Goal: Task Accomplishment & Management: Manage account settings

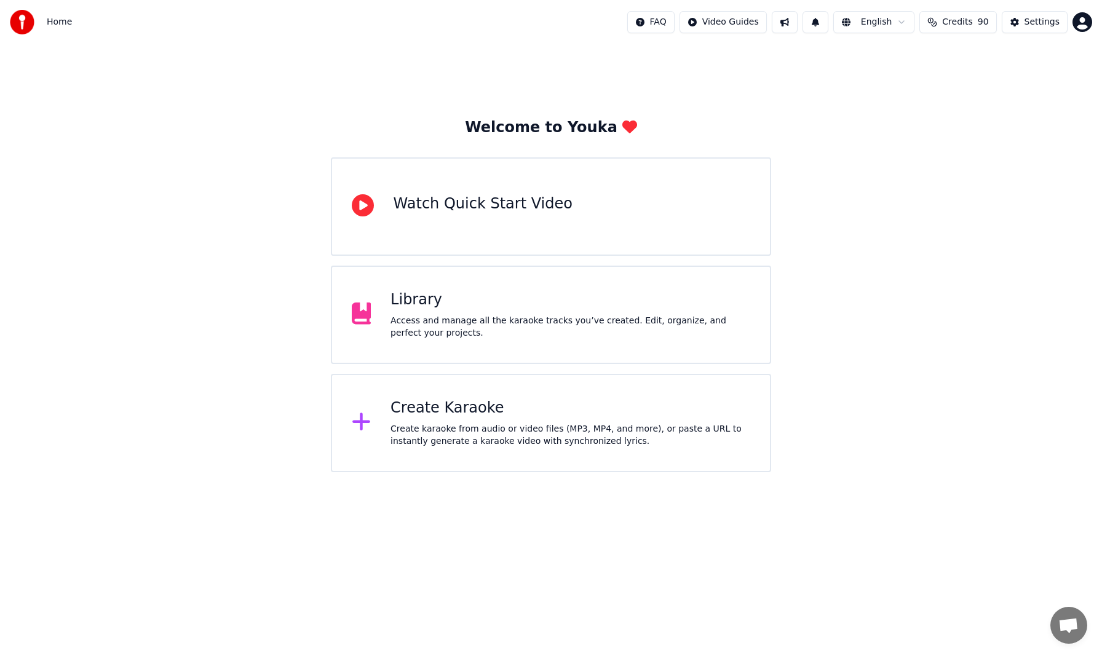
click at [418, 304] on div "Library" at bounding box center [571, 300] width 360 height 20
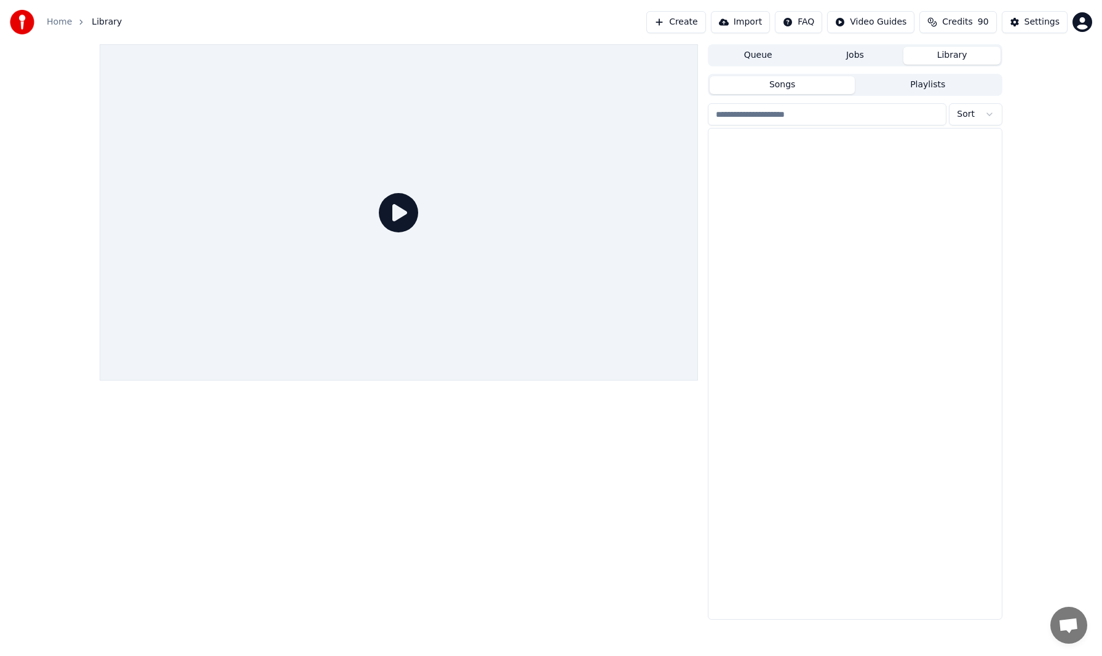
click at [370, 308] on div at bounding box center [399, 212] width 598 height 336
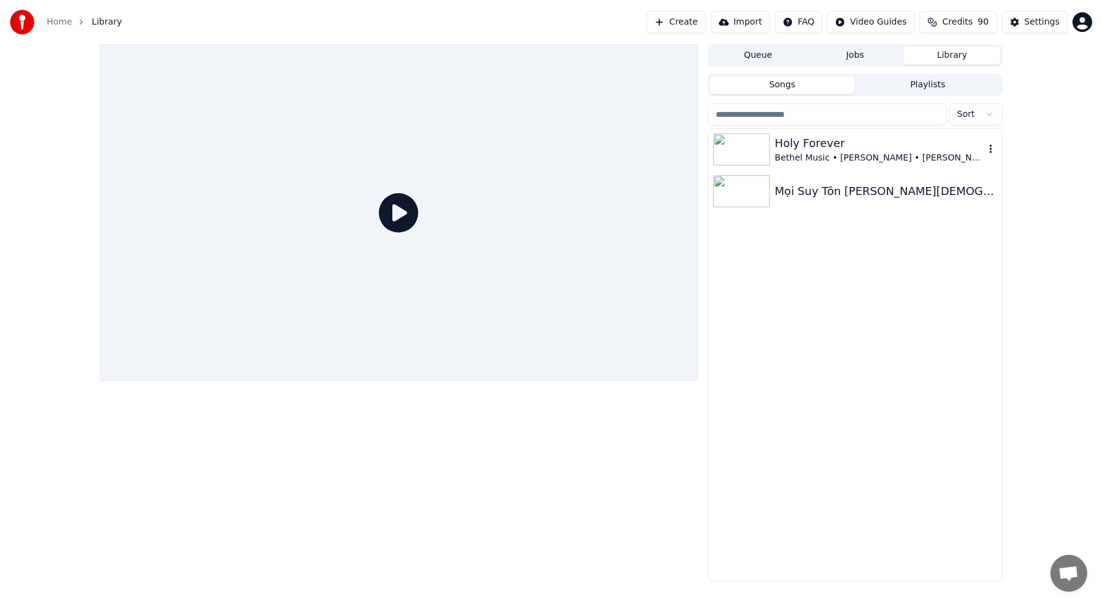
click at [812, 144] on div "Holy Forever" at bounding box center [880, 143] width 210 height 17
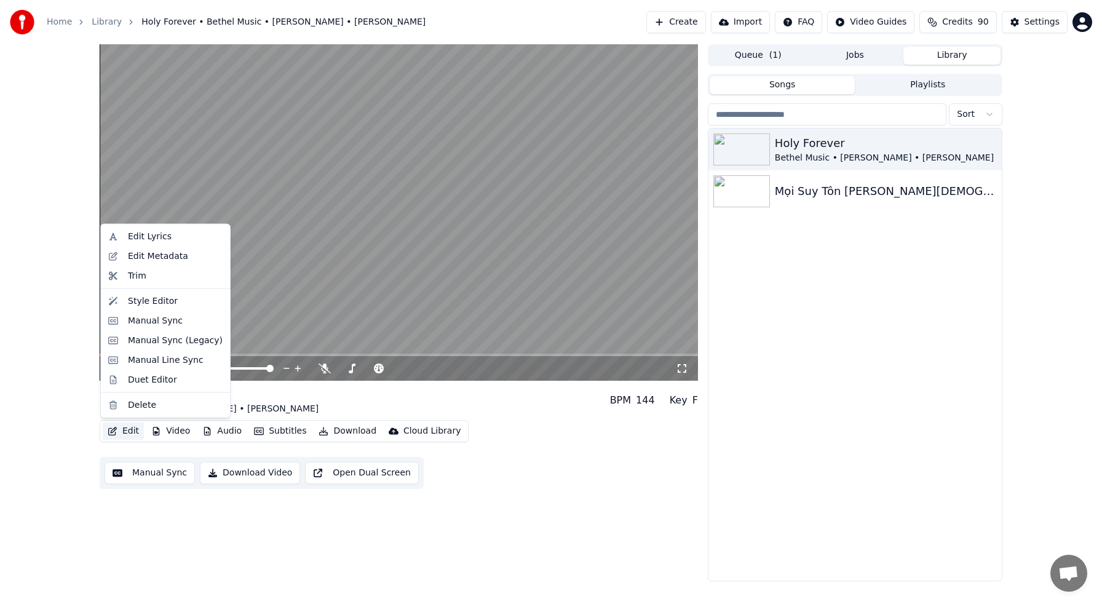
click at [133, 429] on button "Edit" at bounding box center [123, 431] width 41 height 17
click at [160, 298] on div "Style Editor" at bounding box center [153, 301] width 50 height 12
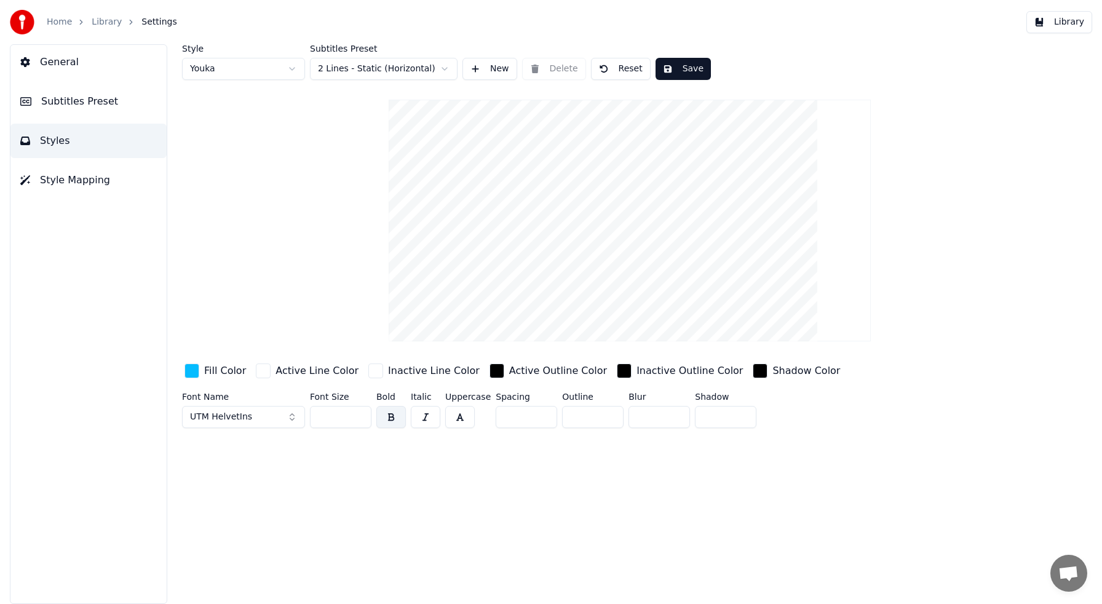
click at [73, 69] on span "General" at bounding box center [59, 62] width 39 height 15
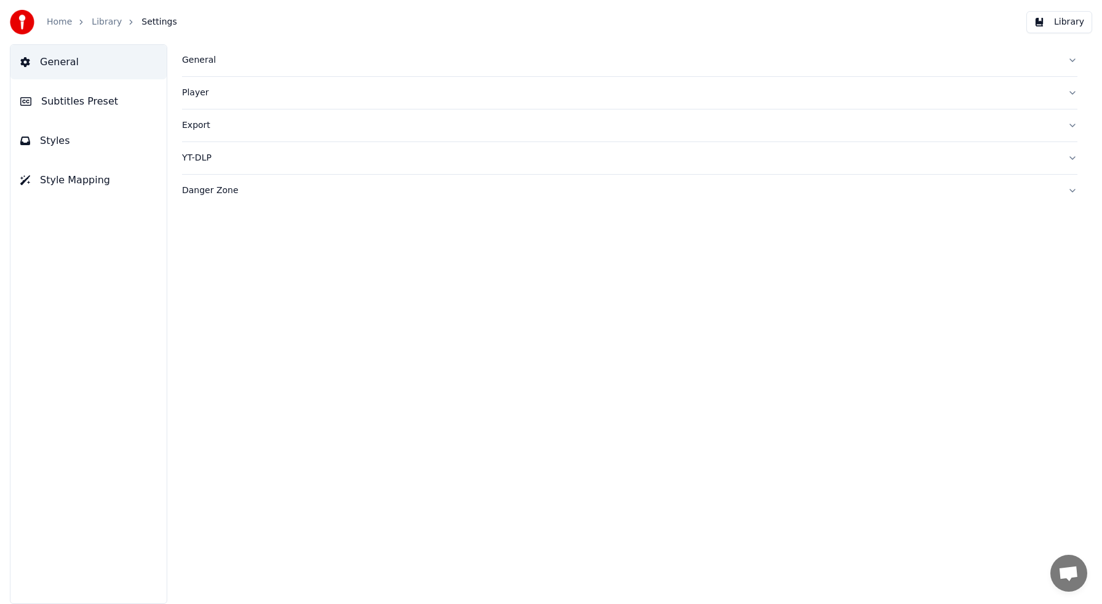
click at [66, 99] on span "Subtitles Preset" at bounding box center [79, 101] width 77 height 15
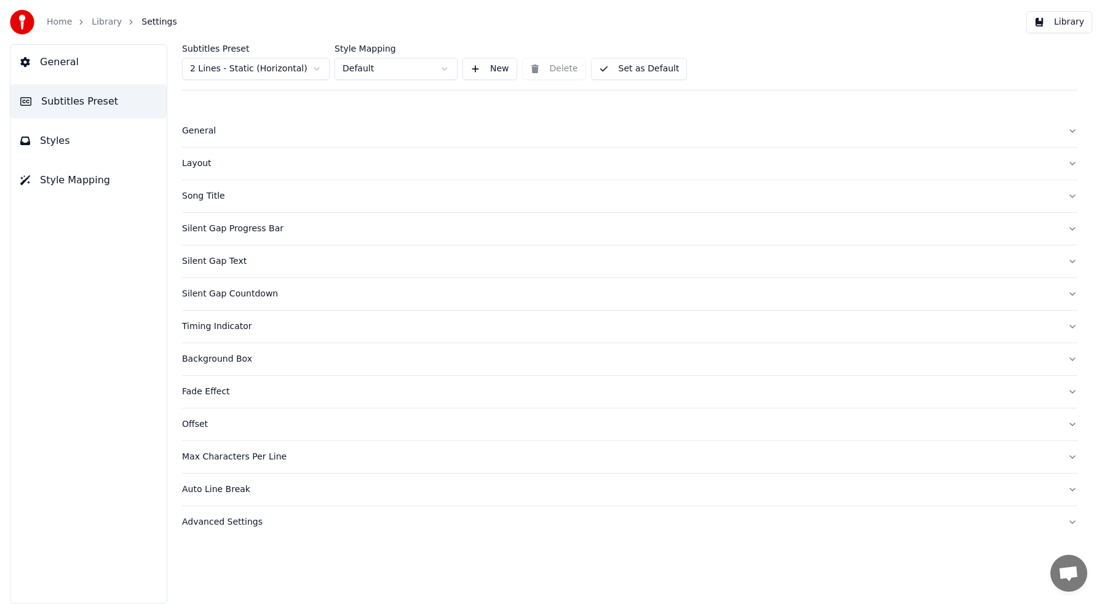
click at [256, 459] on div "Max Characters Per Line" at bounding box center [620, 457] width 876 height 12
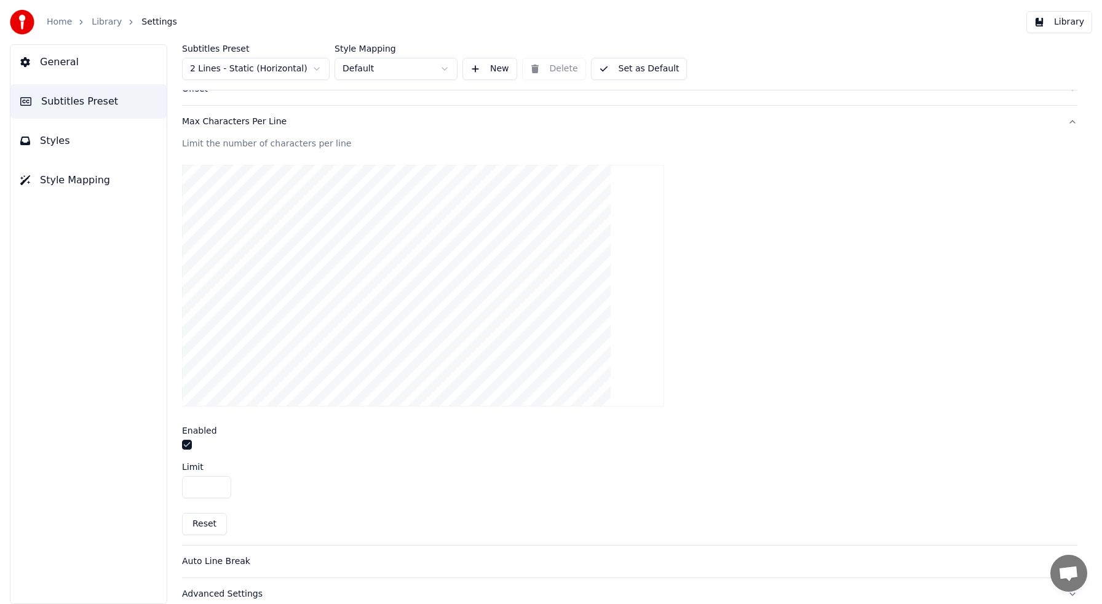
scroll to position [350, 0]
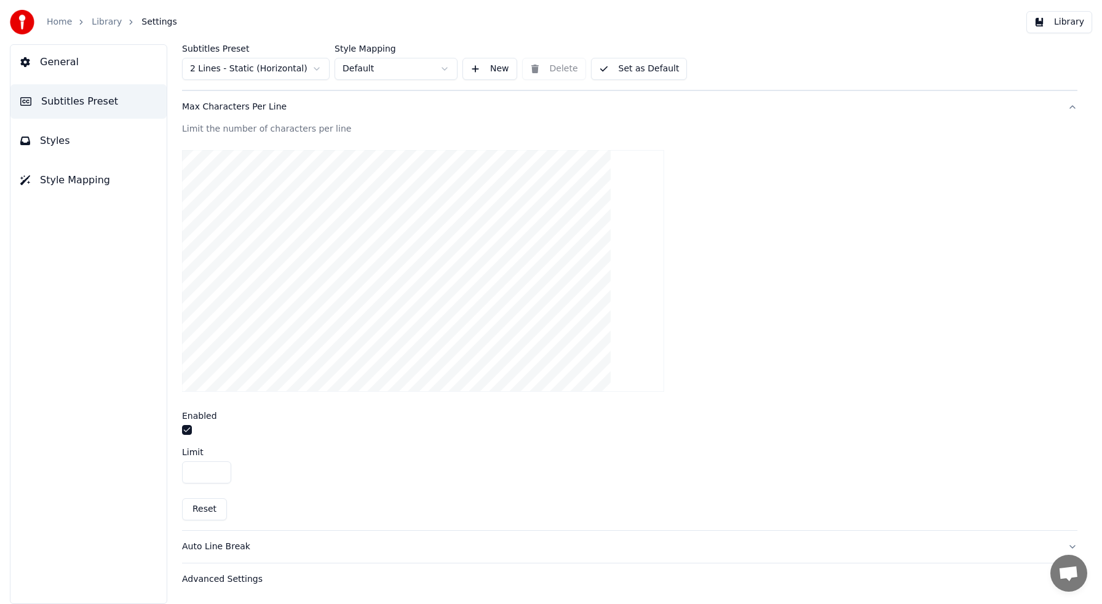
drag, startPoint x: 199, startPoint y: 469, endPoint x: 176, endPoint y: 468, distance: 22.8
click at [176, 468] on div "Subtitles Preset 2 Lines - Static (Horizontal) Style Mapping Default New Delete…" at bounding box center [629, 324] width 945 height 560
click at [651, 71] on button "Set as Default" at bounding box center [639, 69] width 97 height 22
drag, startPoint x: 207, startPoint y: 475, endPoint x: 184, endPoint y: 472, distance: 23.0
click at [184, 472] on input "**" at bounding box center [206, 472] width 49 height 22
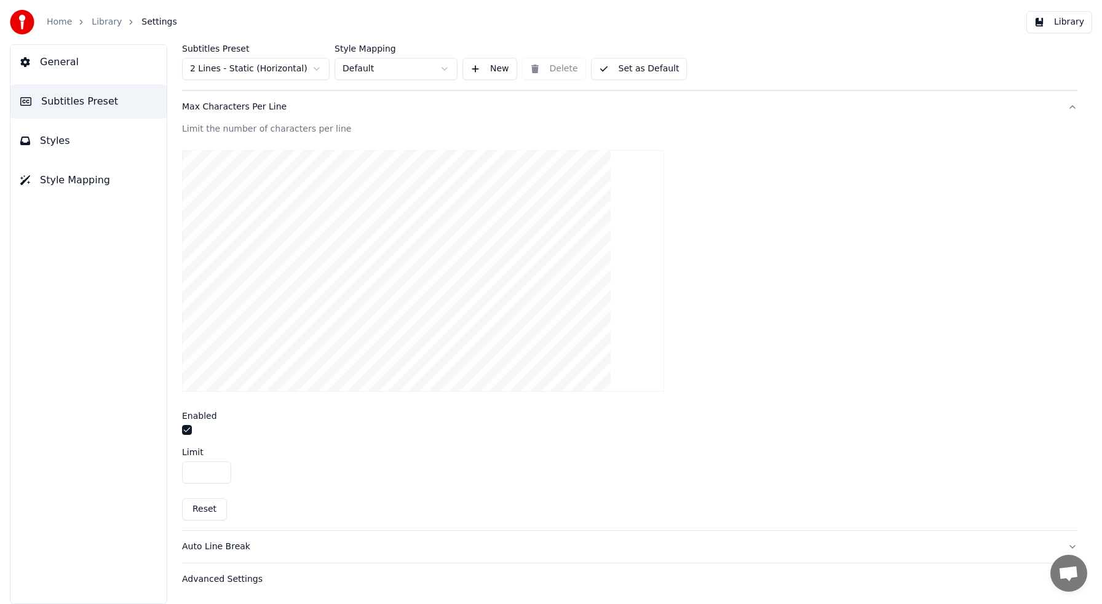
type input "**"
click at [658, 65] on button "Set as Default" at bounding box center [639, 69] width 97 height 22
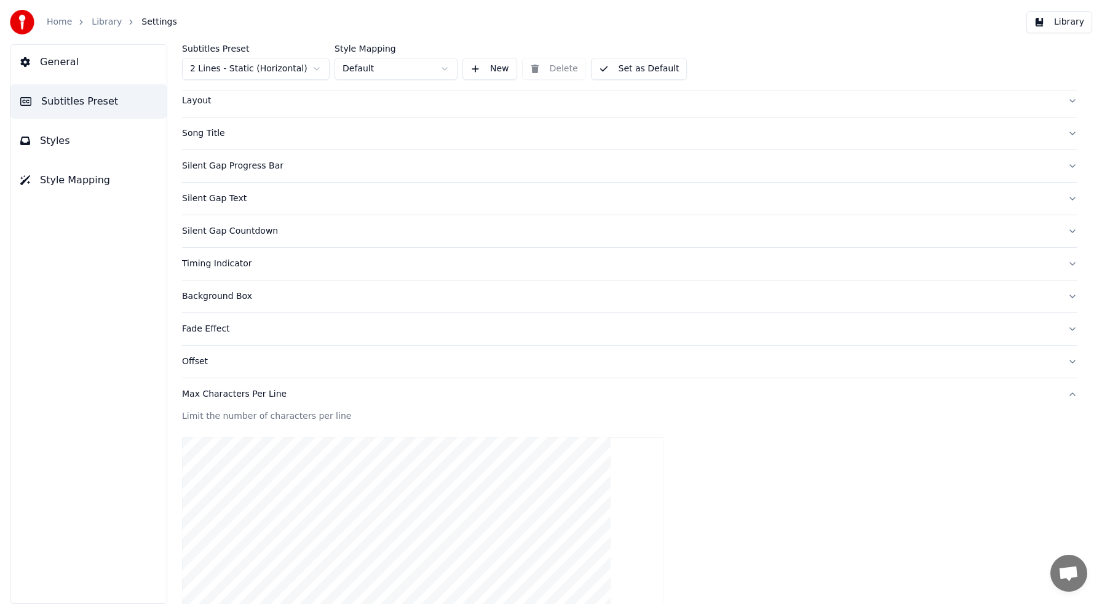
scroll to position [53, 0]
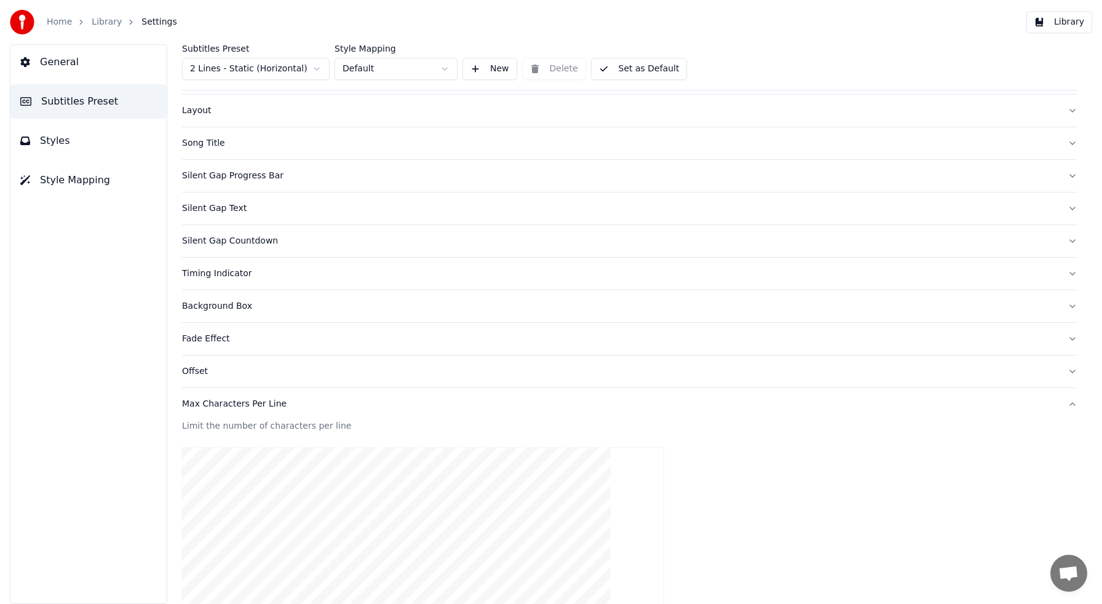
click at [272, 178] on div "Silent Gap Progress Bar" at bounding box center [620, 176] width 876 height 12
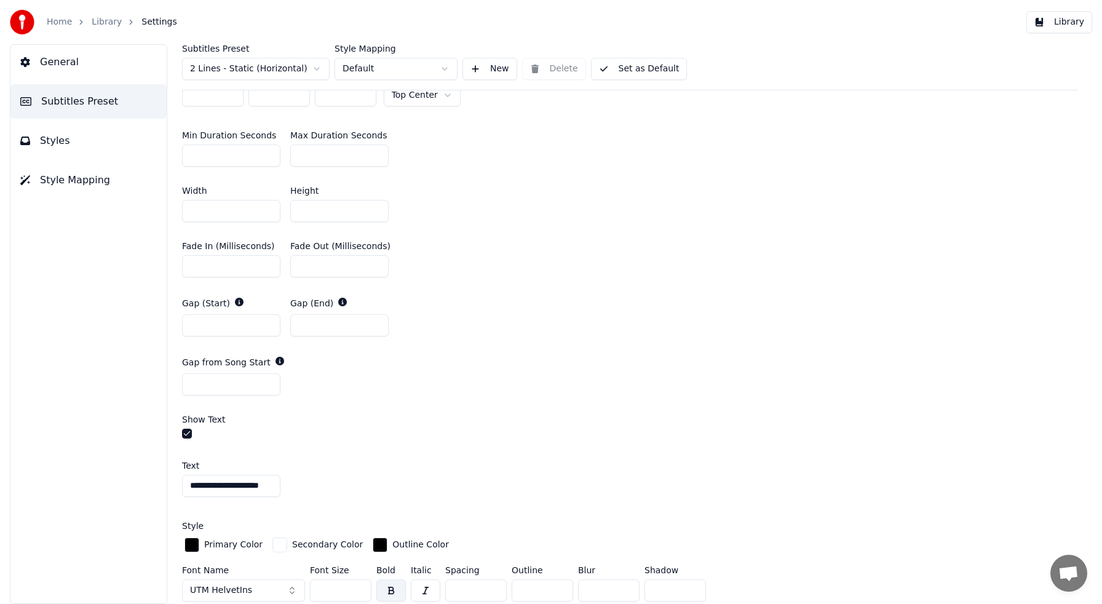
scroll to position [561, 0]
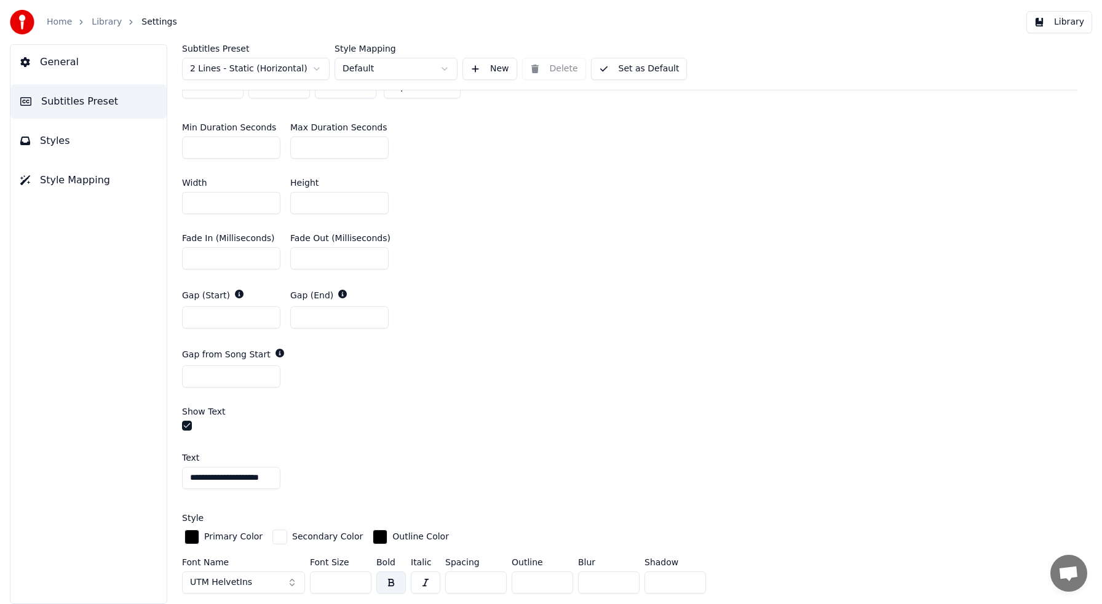
click at [223, 477] on input "**********" at bounding box center [231, 478] width 98 height 22
type input "**********"
click at [648, 70] on button "Set as Default" at bounding box center [639, 69] width 97 height 22
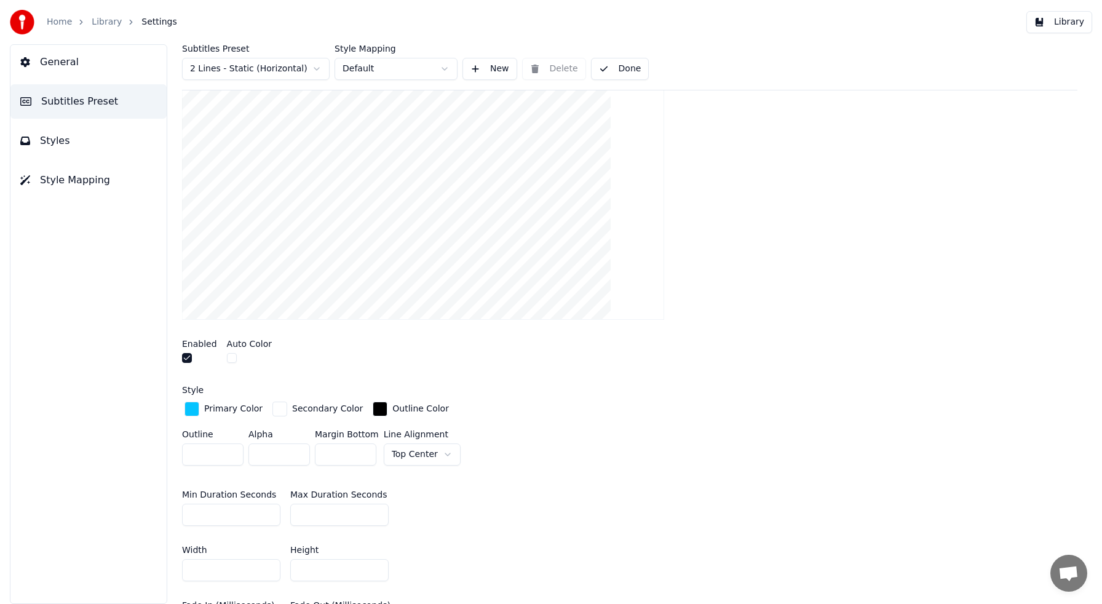
scroll to position [0, 0]
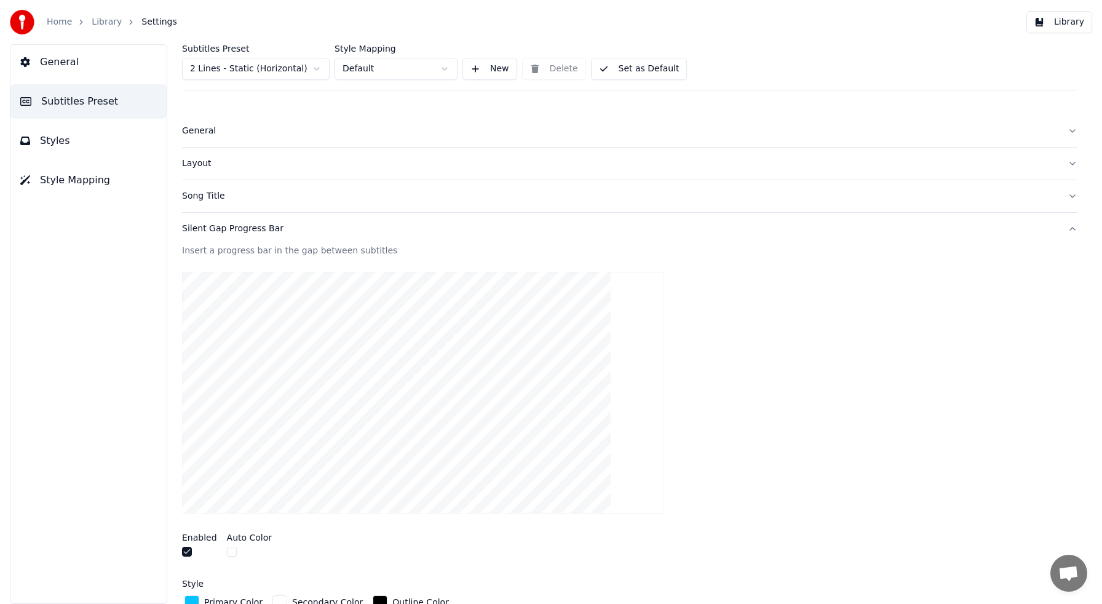
click at [193, 166] on div "Layout" at bounding box center [620, 163] width 876 height 12
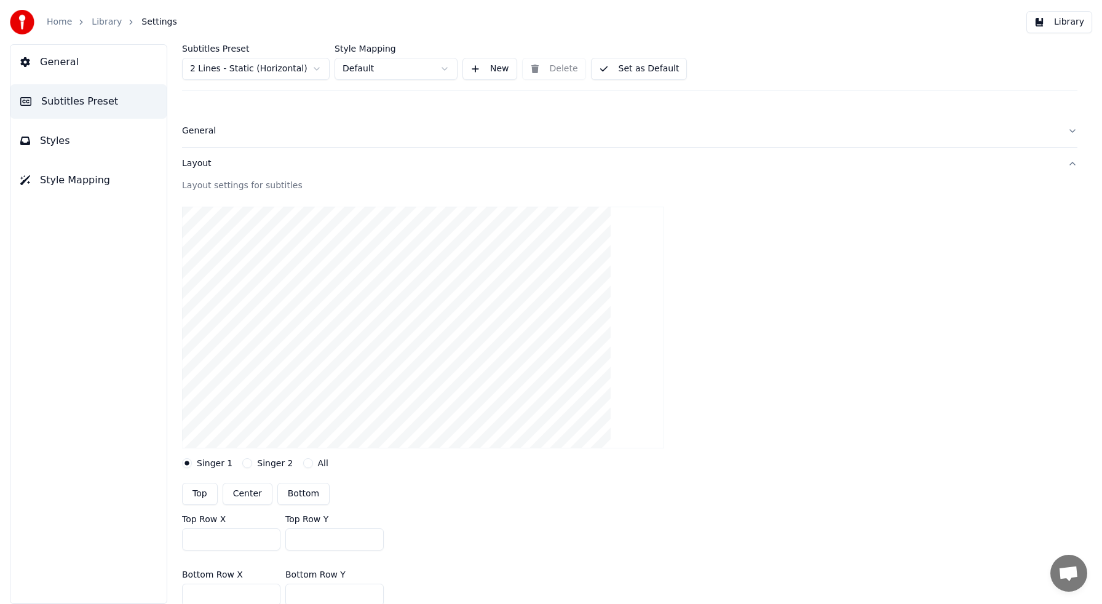
click at [71, 141] on button "Styles" at bounding box center [88, 141] width 156 height 34
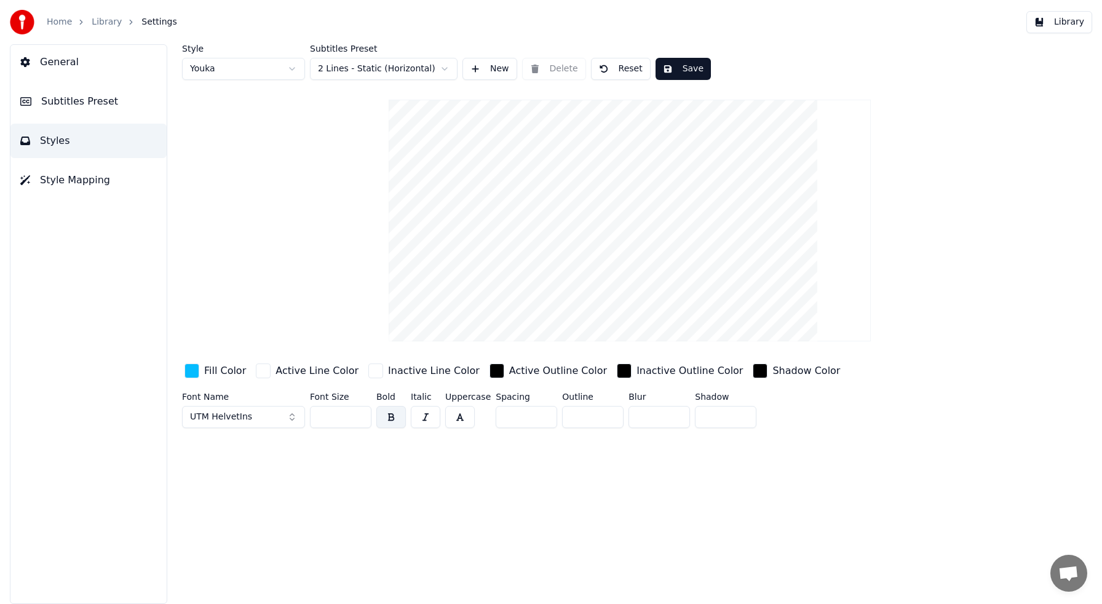
click at [1069, 30] on button "Library" at bounding box center [1060, 22] width 66 height 22
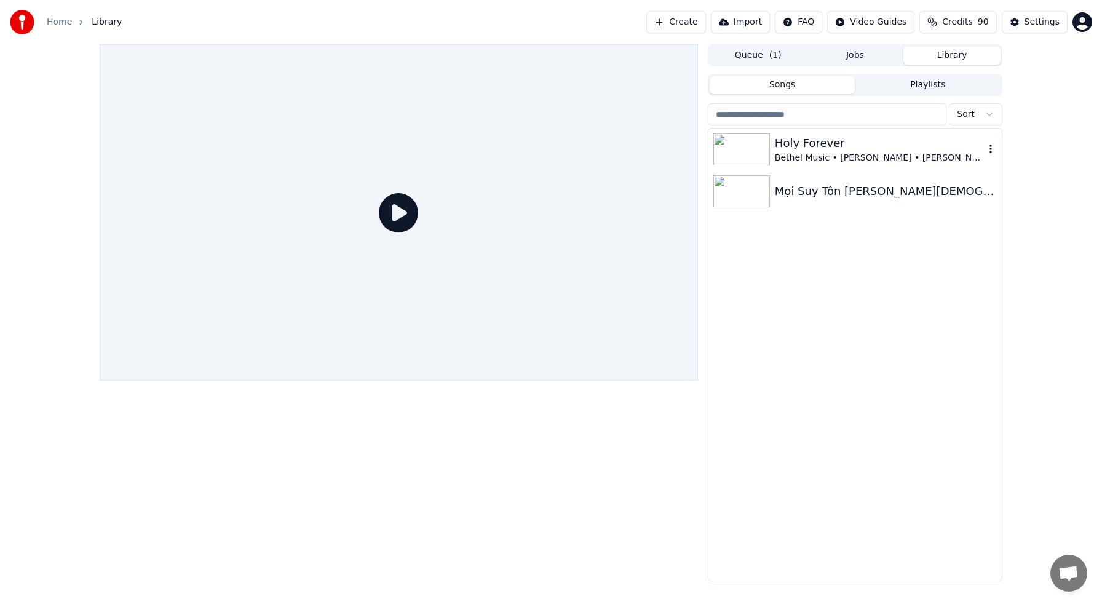
click at [795, 146] on div "Holy Forever" at bounding box center [880, 143] width 210 height 17
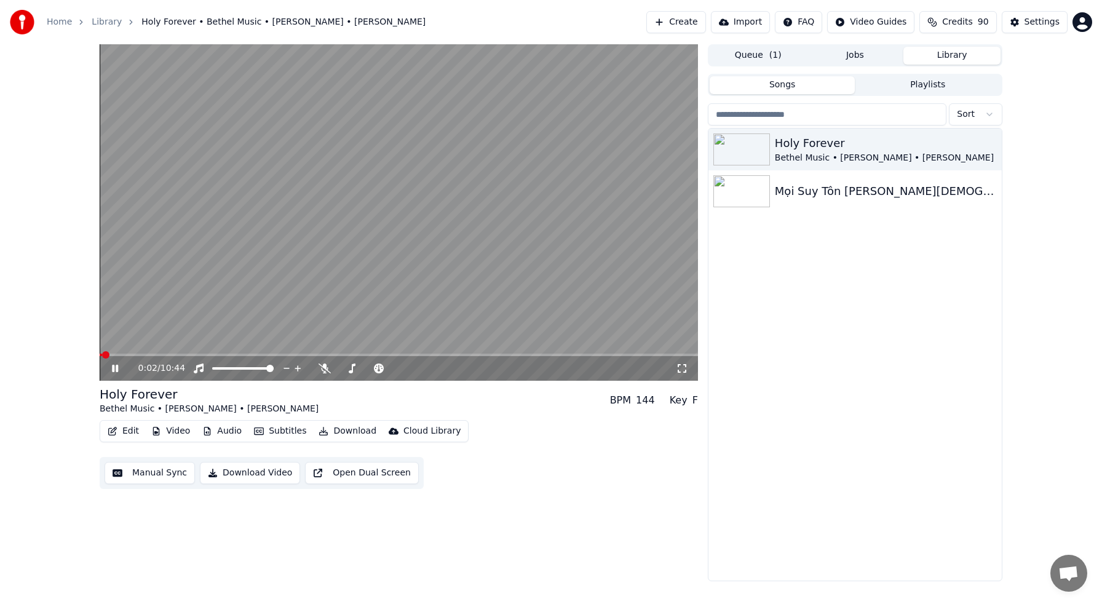
click at [131, 432] on button "Edit" at bounding box center [123, 431] width 41 height 17
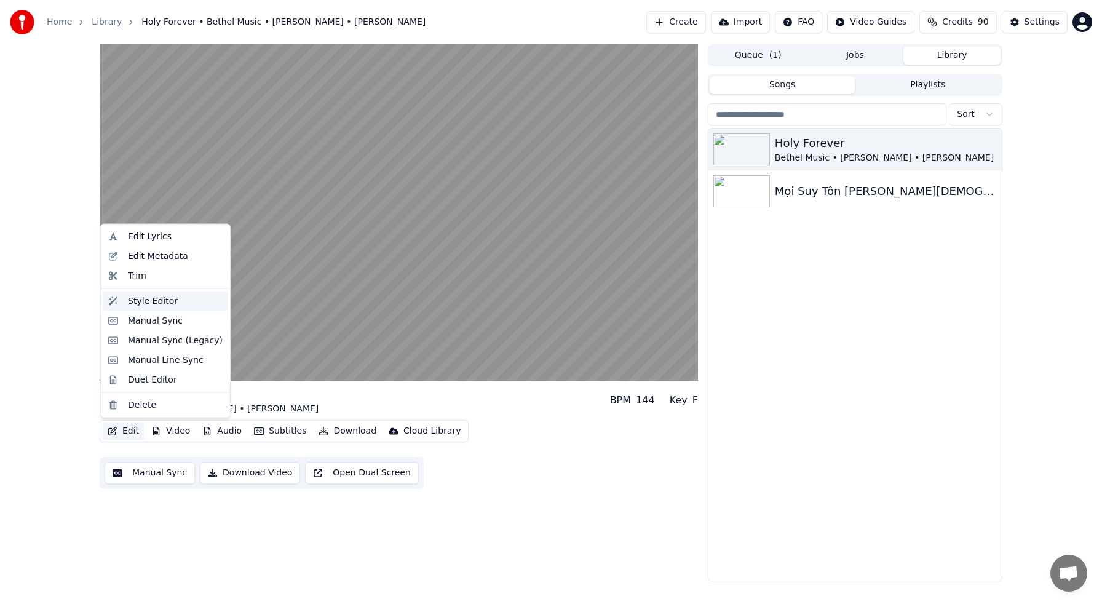
click at [162, 298] on div "Style Editor" at bounding box center [153, 301] width 50 height 12
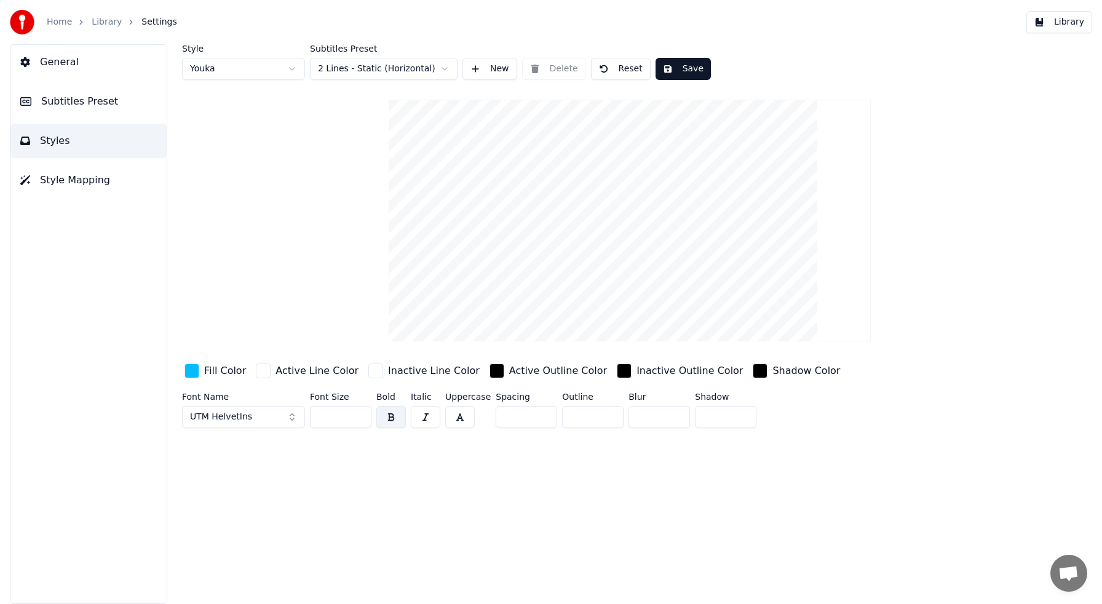
click at [193, 370] on div "button" at bounding box center [192, 371] width 15 height 15
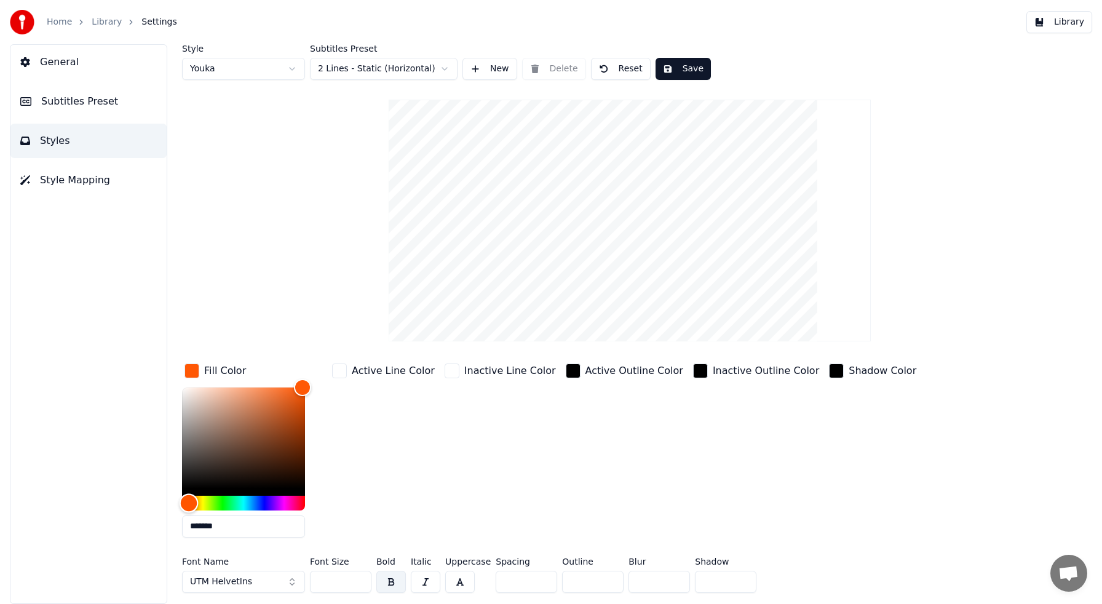
type input "*******"
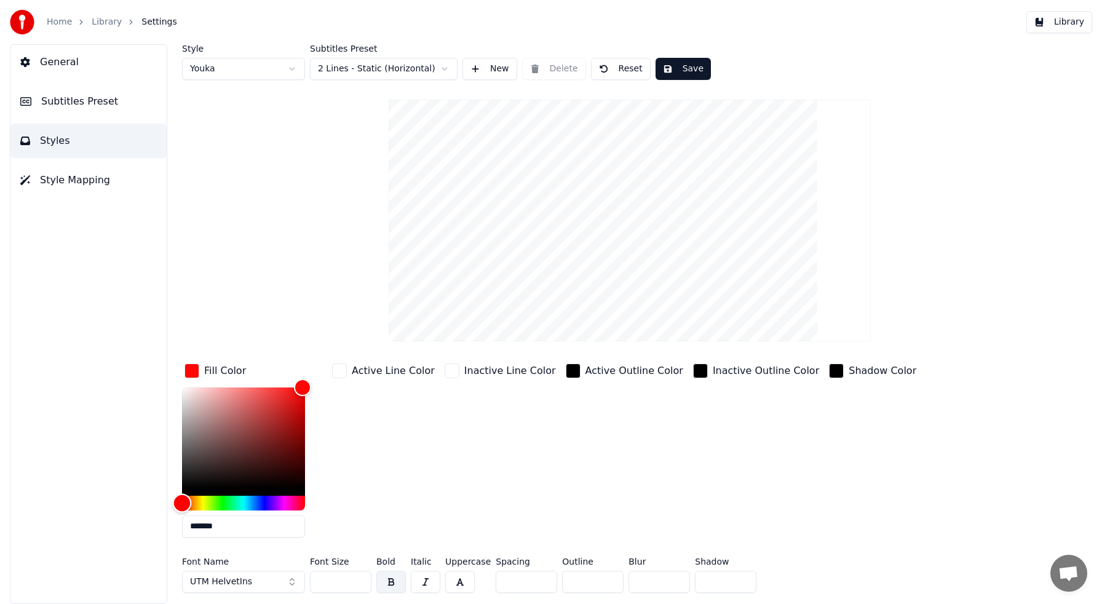
drag, startPoint x: 189, startPoint y: 506, endPoint x: 171, endPoint y: 511, distance: 19.1
click at [171, 511] on div "Style Youka Subtitles Preset 2 Lines - Static (Horizontal) New Delete Reset Sav…" at bounding box center [629, 324] width 945 height 560
click at [489, 469] on div "Inactive Line Color" at bounding box center [500, 454] width 116 height 186
click at [682, 69] on button "Save" at bounding box center [683, 69] width 55 height 22
click at [1070, 25] on button "Library" at bounding box center [1060, 22] width 66 height 22
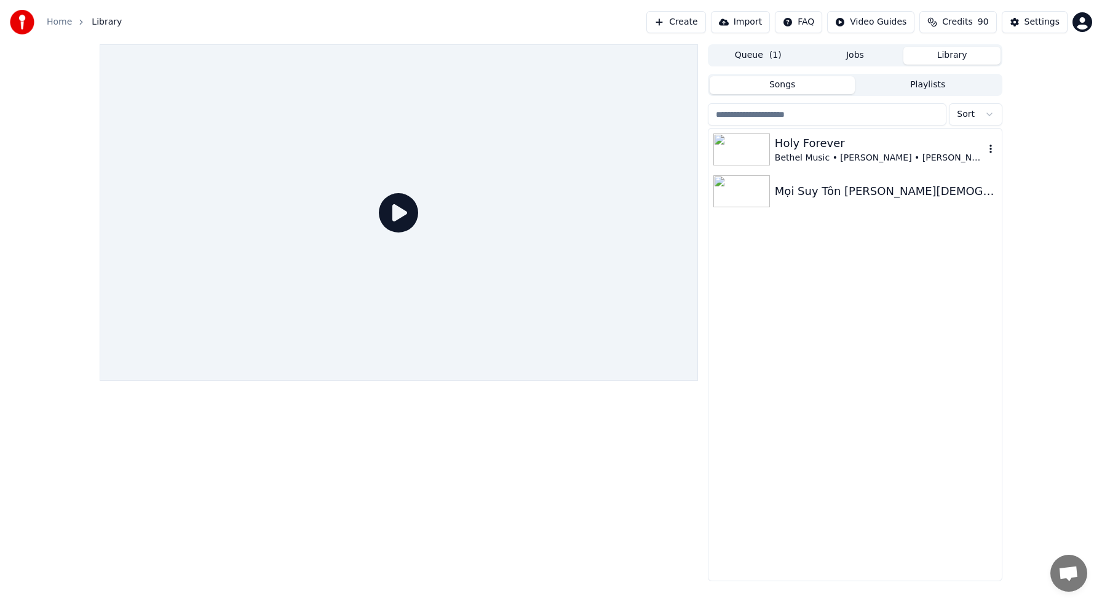
click at [801, 150] on div "Holy Forever" at bounding box center [880, 143] width 210 height 17
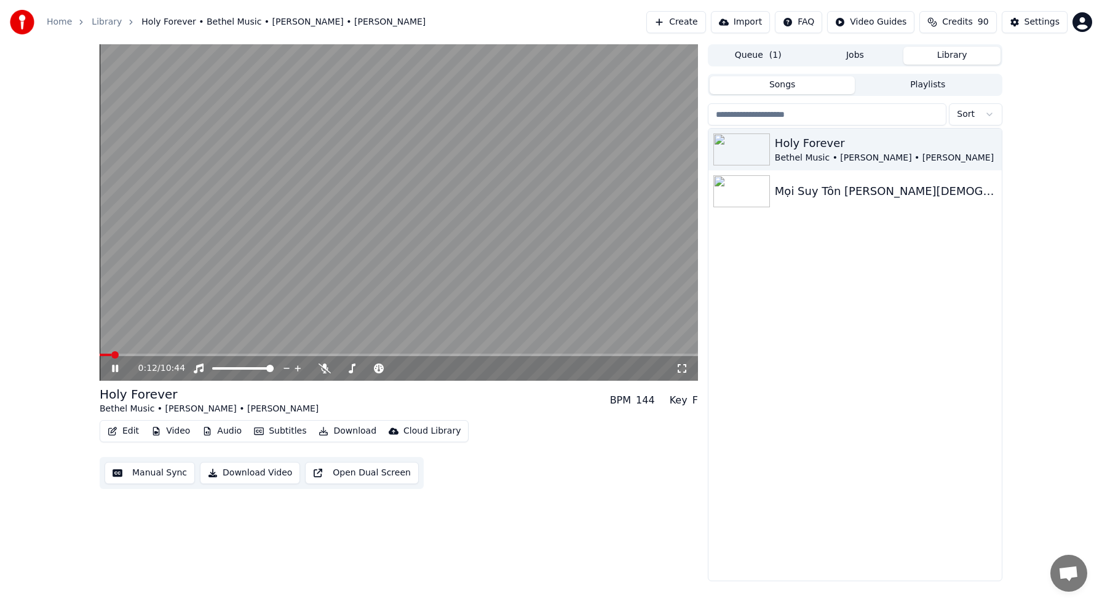
click at [136, 431] on button "Edit" at bounding box center [123, 431] width 41 height 17
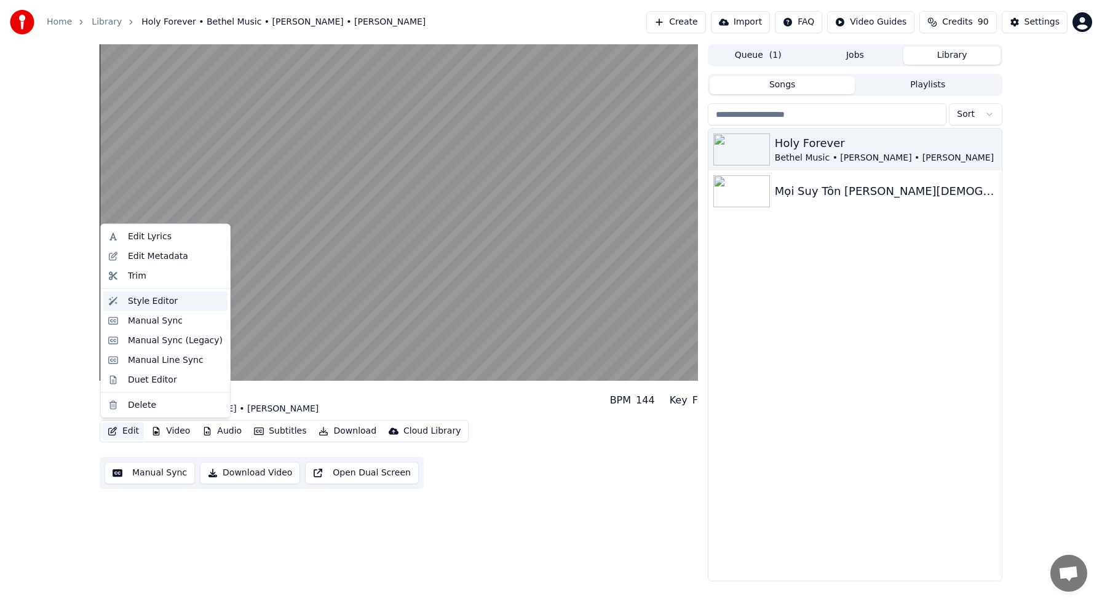
click at [159, 301] on div "Style Editor" at bounding box center [153, 301] width 50 height 12
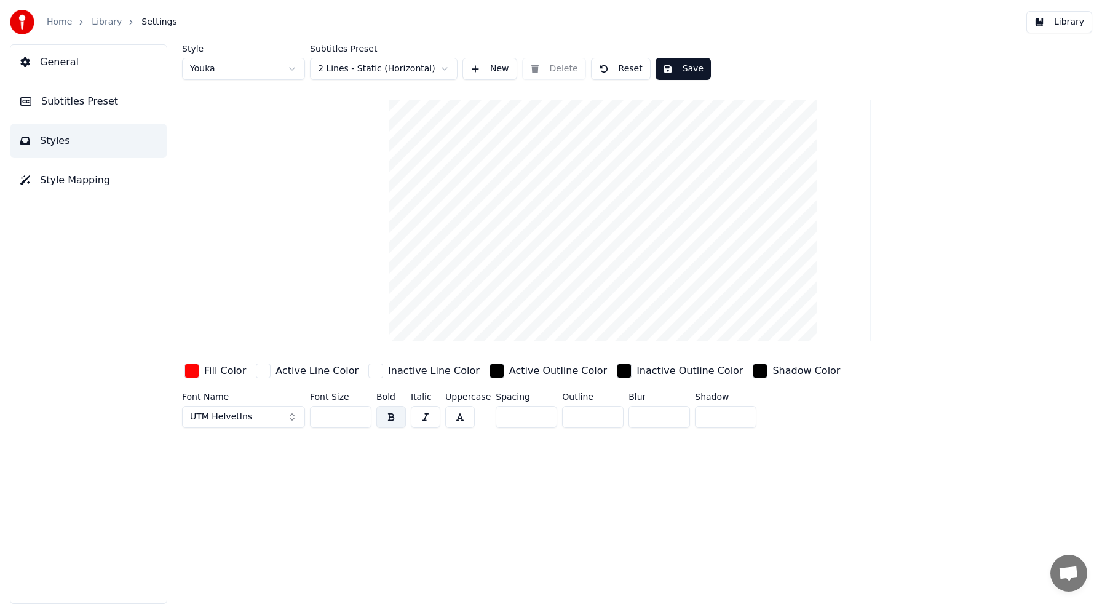
click at [92, 100] on span "Subtitles Preset" at bounding box center [79, 101] width 77 height 15
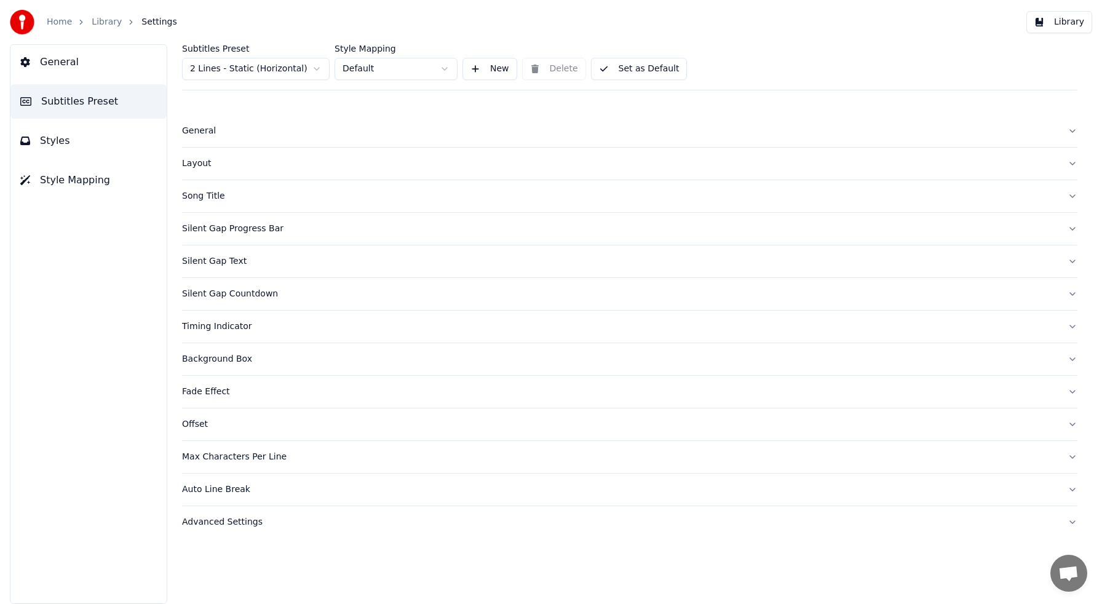
click at [260, 228] on div "Silent Gap Progress Bar" at bounding box center [620, 229] width 876 height 12
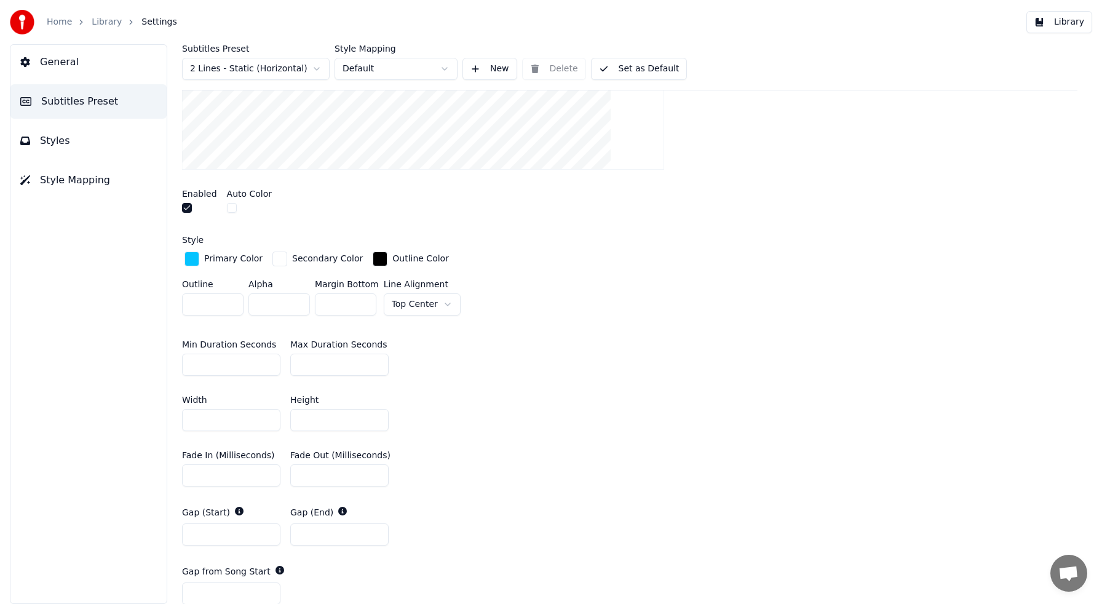
scroll to position [361, 0]
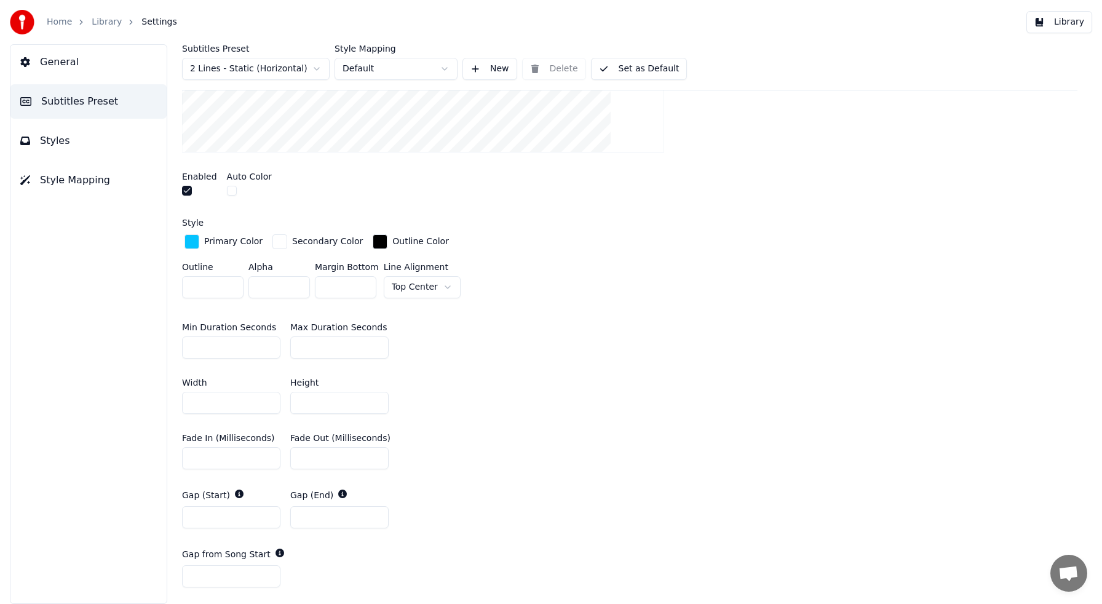
click at [194, 240] on div "button" at bounding box center [192, 241] width 15 height 15
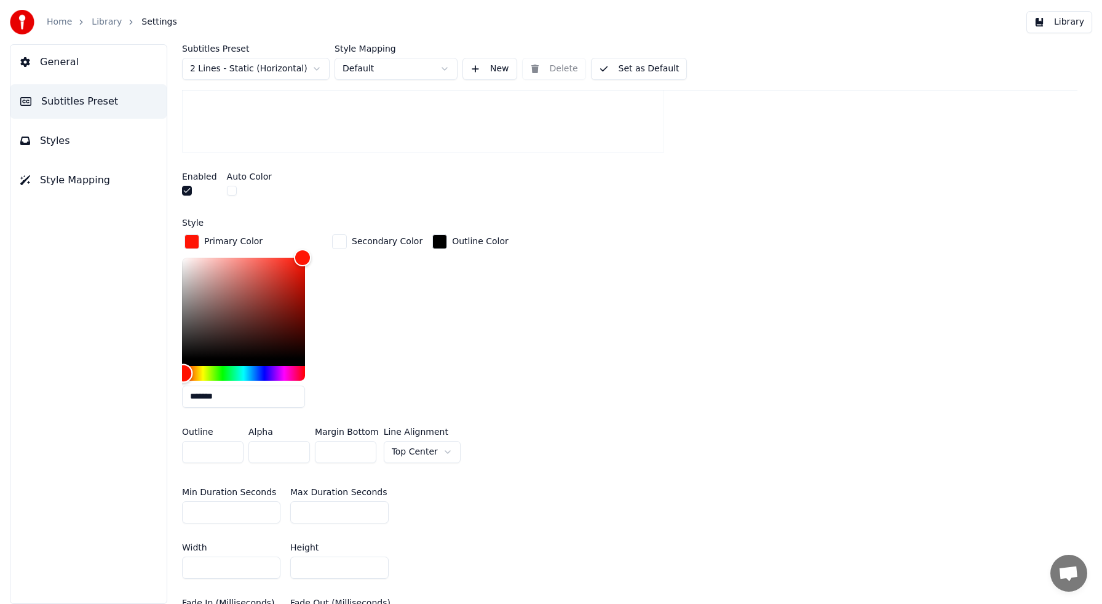
type input "*******"
drag, startPoint x: 182, startPoint y: 376, endPoint x: 169, endPoint y: 381, distance: 13.8
click at [173, 382] on div "**********" at bounding box center [629, 324] width 945 height 560
click at [132, 378] on div "General Subtitles Preset Styles Style Mapping" at bounding box center [88, 324] width 157 height 560
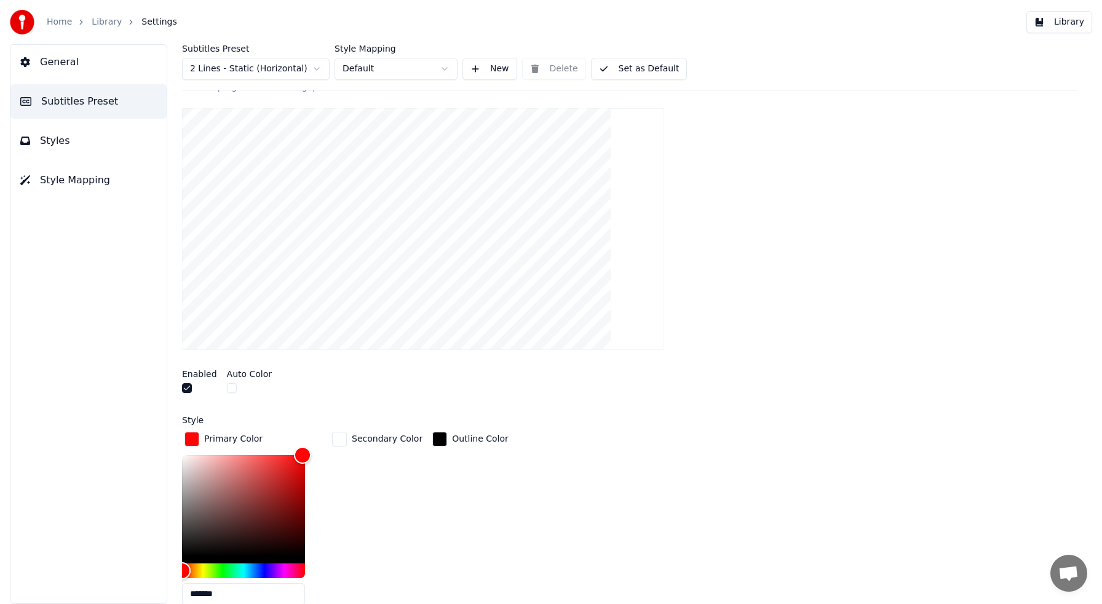
scroll to position [162, 0]
click at [653, 73] on button "Set as Default" at bounding box center [639, 69] width 97 height 22
click at [1073, 22] on button "Library" at bounding box center [1060, 22] width 66 height 22
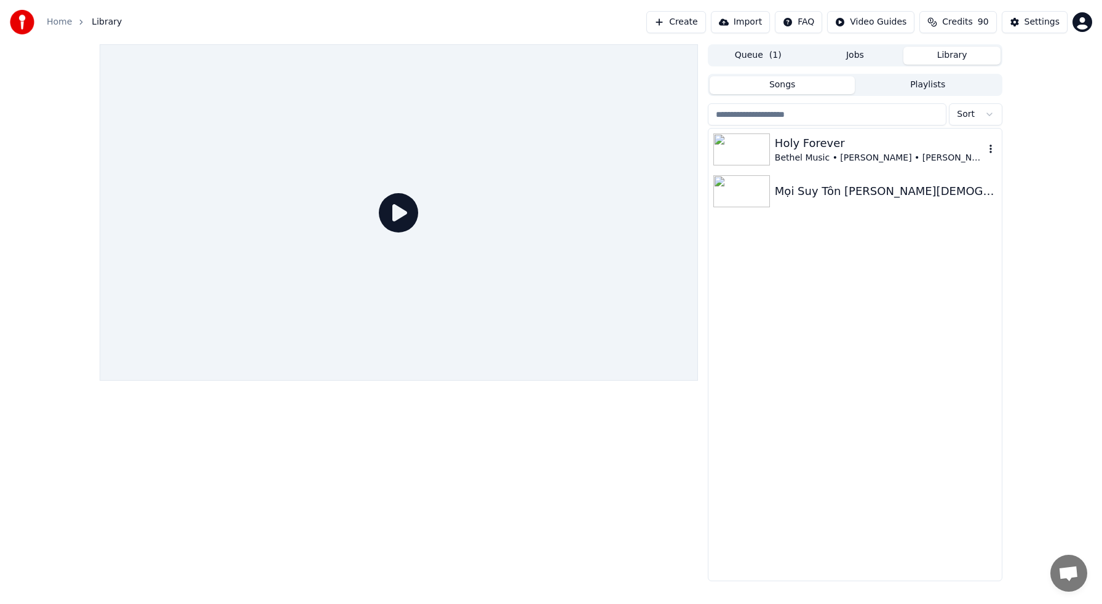
click at [726, 149] on img at bounding box center [742, 149] width 57 height 32
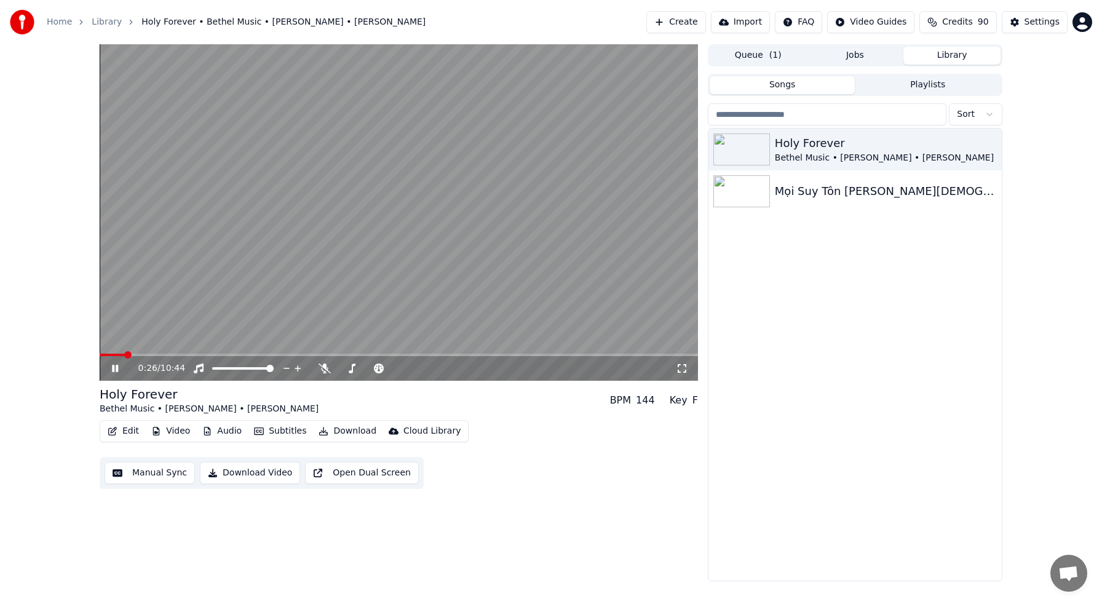
click at [809, 349] on div "Holy Forever Bethel Music • [PERSON_NAME] • [PERSON_NAME] Mọi [PERSON_NAME] To…" at bounding box center [855, 355] width 293 height 452
click at [121, 355] on span at bounding box center [123, 355] width 47 height 2
click at [112, 355] on span at bounding box center [114, 354] width 7 height 7
click at [115, 354] on span at bounding box center [116, 354] width 7 height 7
click at [129, 355] on span at bounding box center [399, 355] width 598 height 2
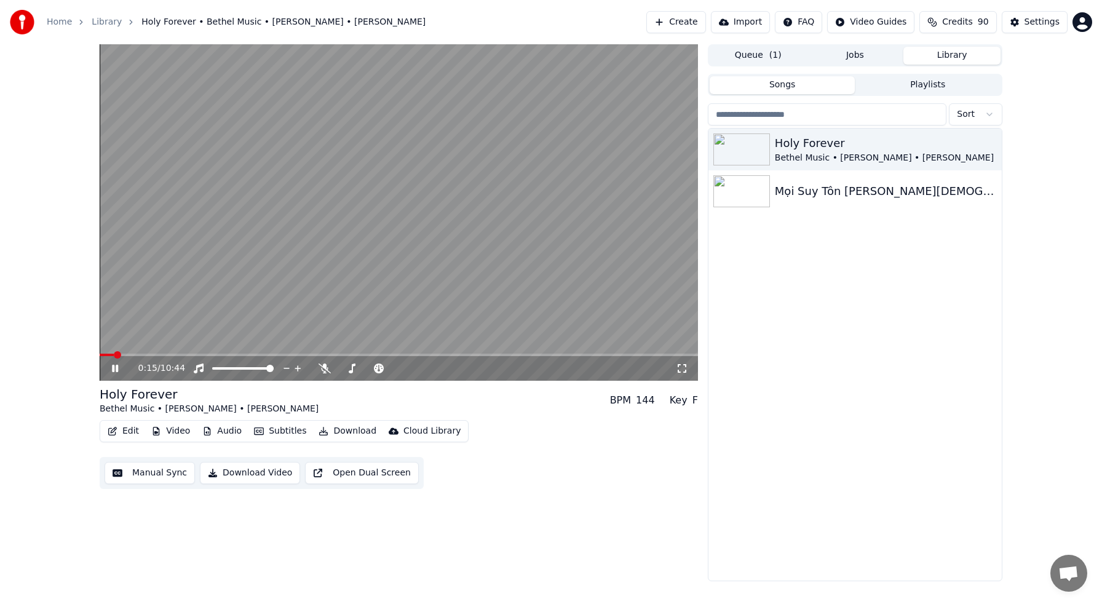
click at [147, 357] on div "0:15 / 10:44" at bounding box center [399, 368] width 598 height 25
click at [165, 357] on span at bounding box center [168, 354] width 7 height 7
click at [140, 355] on span at bounding box center [399, 355] width 598 height 2
click at [117, 369] on icon at bounding box center [115, 368] width 6 height 7
click at [127, 354] on span at bounding box center [114, 355] width 28 height 2
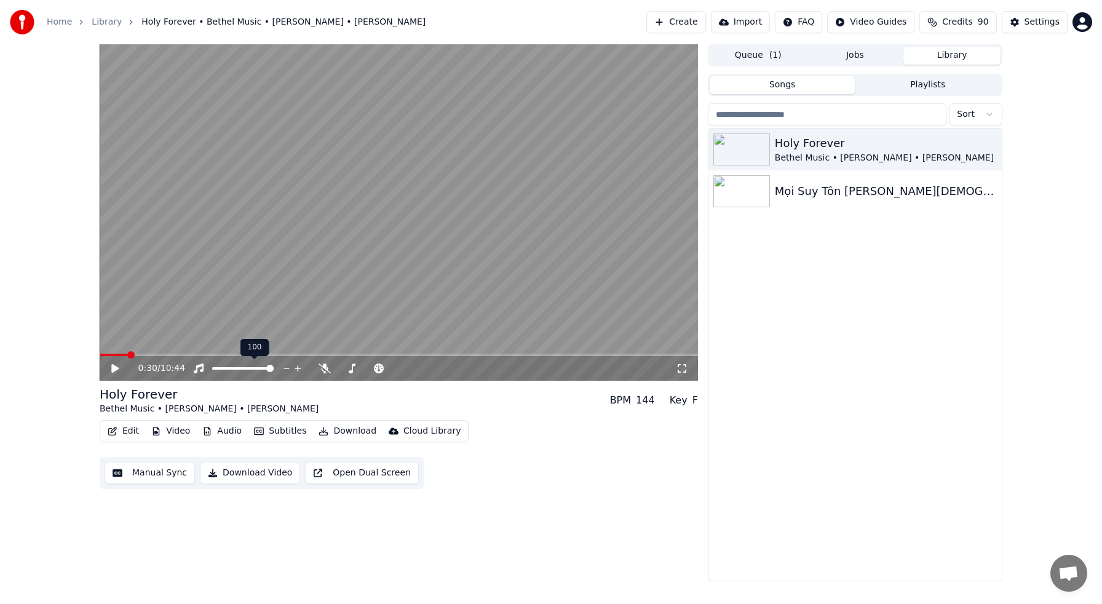
click at [270, 370] on span at bounding box center [269, 368] width 7 height 7
click at [111, 367] on icon at bounding box center [114, 368] width 7 height 9
click at [117, 367] on icon at bounding box center [115, 368] width 6 height 7
click at [130, 431] on button "Edit" at bounding box center [123, 431] width 41 height 17
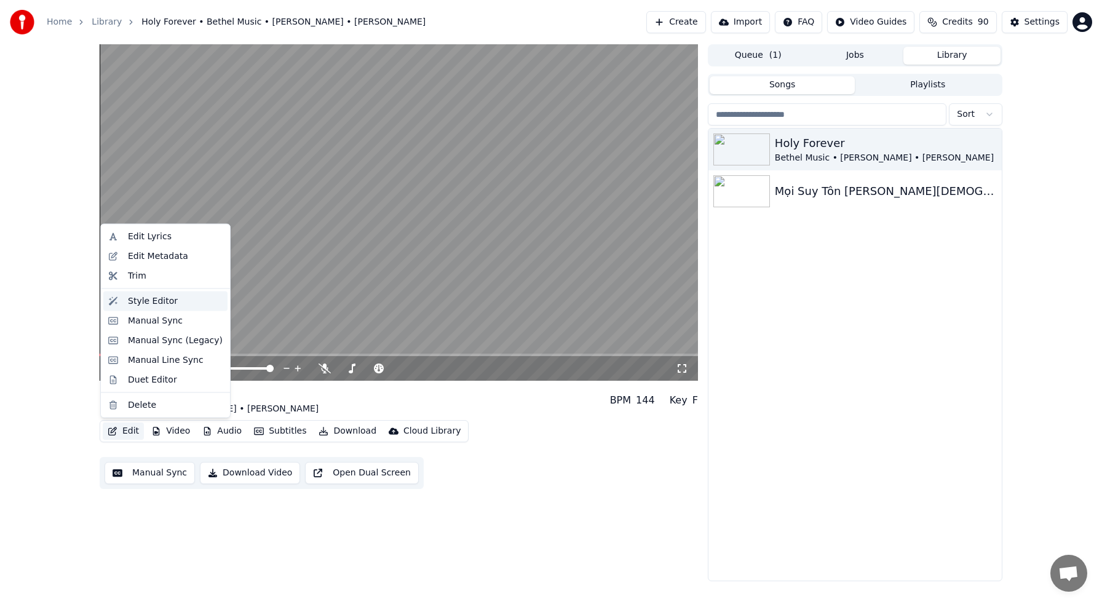
click at [151, 308] on div "Style Editor" at bounding box center [165, 301] width 124 height 20
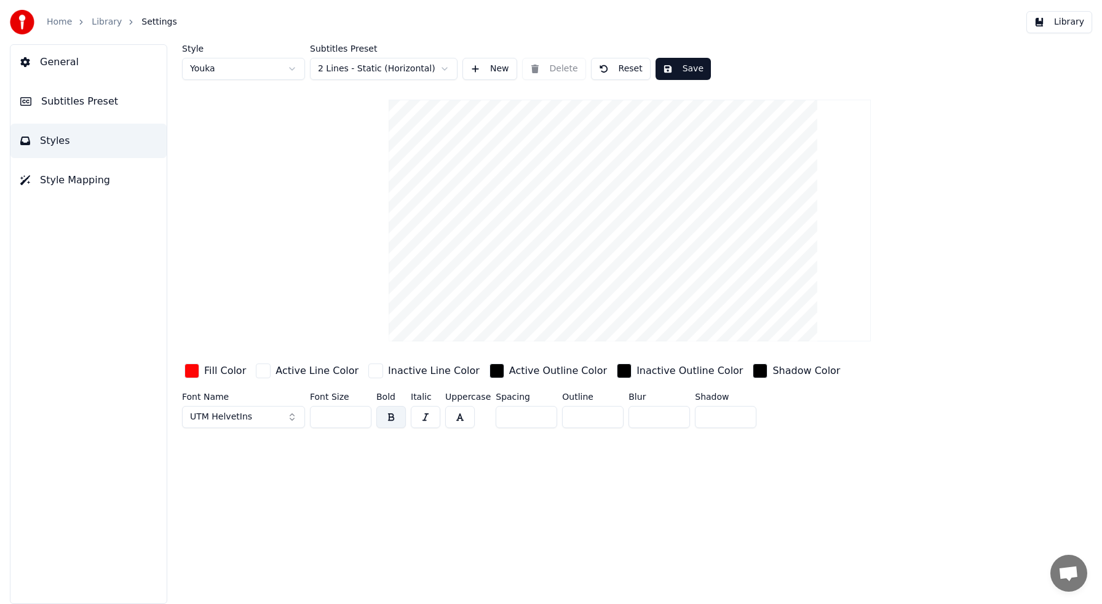
click at [97, 101] on span "Subtitles Preset" at bounding box center [79, 101] width 77 height 15
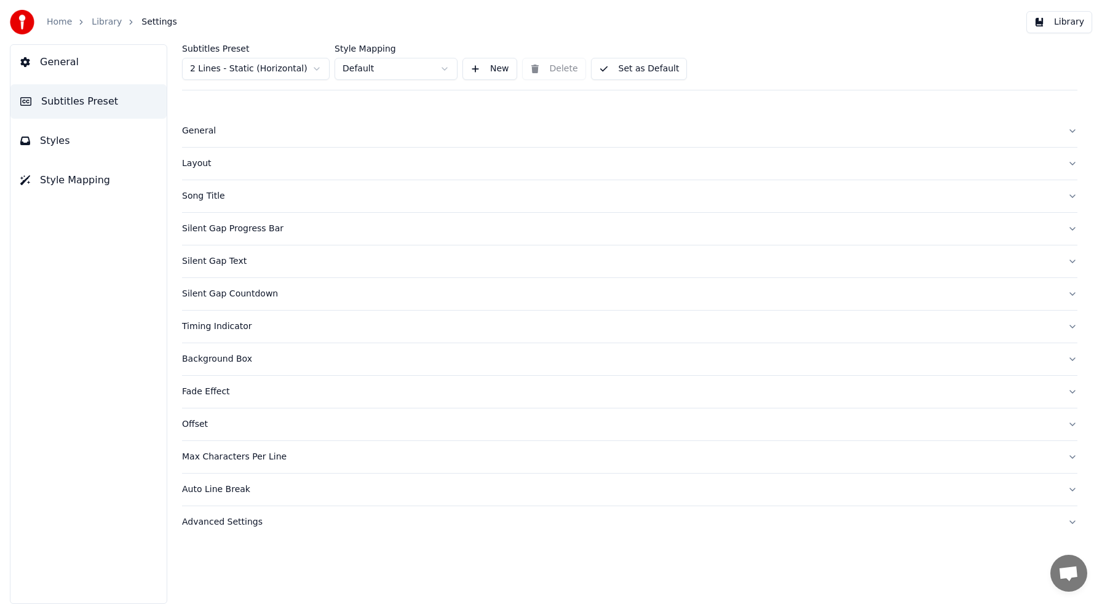
click at [230, 463] on button "Max Characters Per Line" at bounding box center [630, 457] width 896 height 32
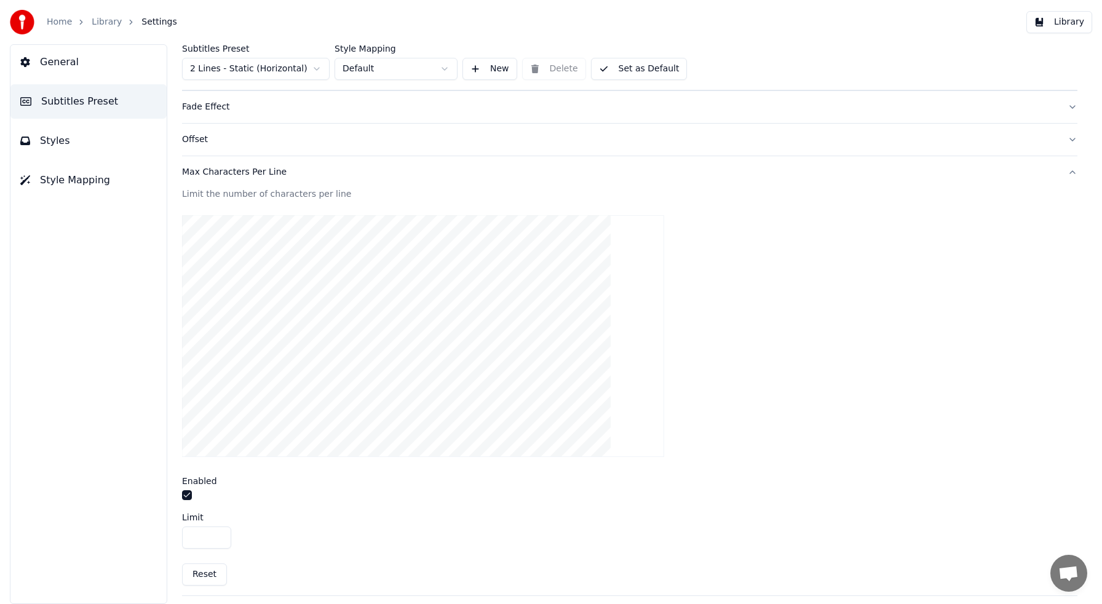
scroll to position [350, 0]
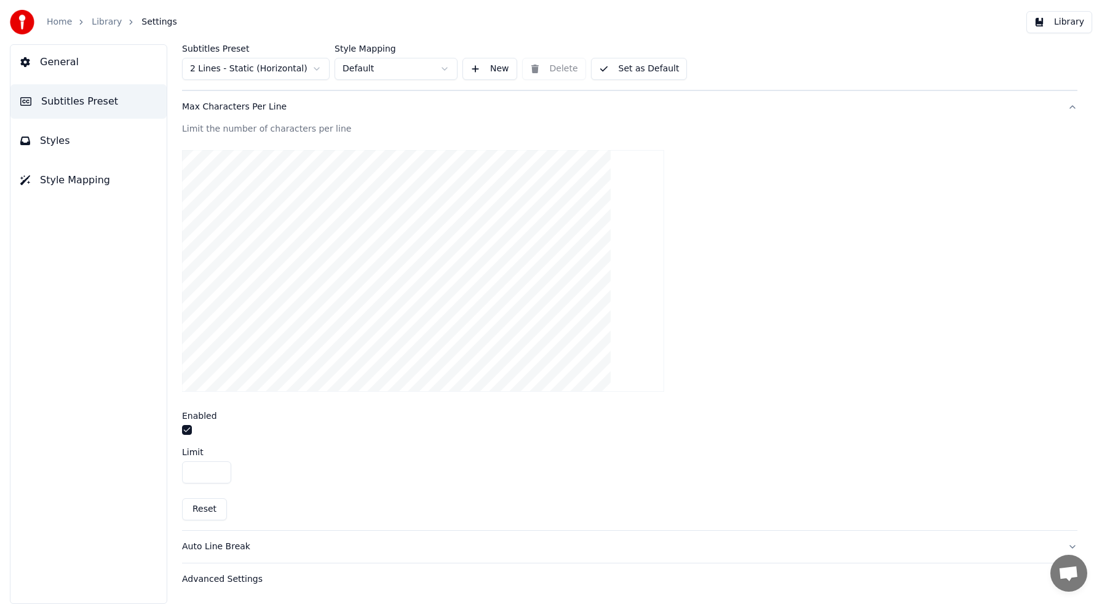
drag, startPoint x: 207, startPoint y: 471, endPoint x: 175, endPoint y: 471, distance: 32.0
click at [175, 471] on div "Subtitles Preset 2 Lines - Static (Horizontal) Style Mapping Default New Delete…" at bounding box center [629, 324] width 945 height 560
type input "**"
click at [641, 69] on button "Set as Default" at bounding box center [639, 69] width 97 height 22
click at [1072, 18] on button "Library" at bounding box center [1060, 22] width 66 height 22
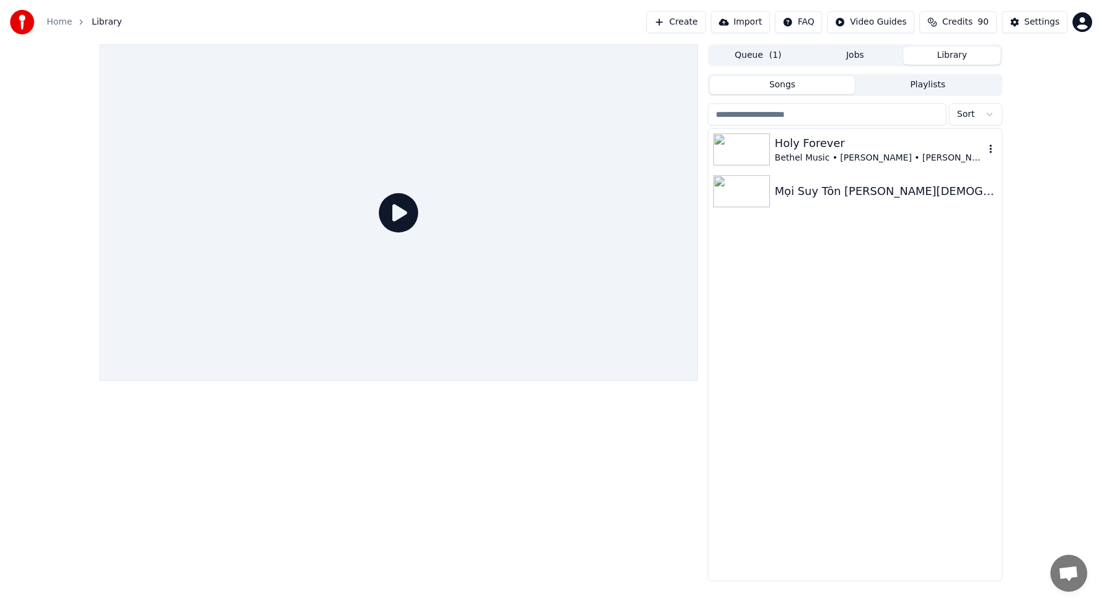
click at [819, 142] on div "Holy Forever" at bounding box center [880, 143] width 210 height 17
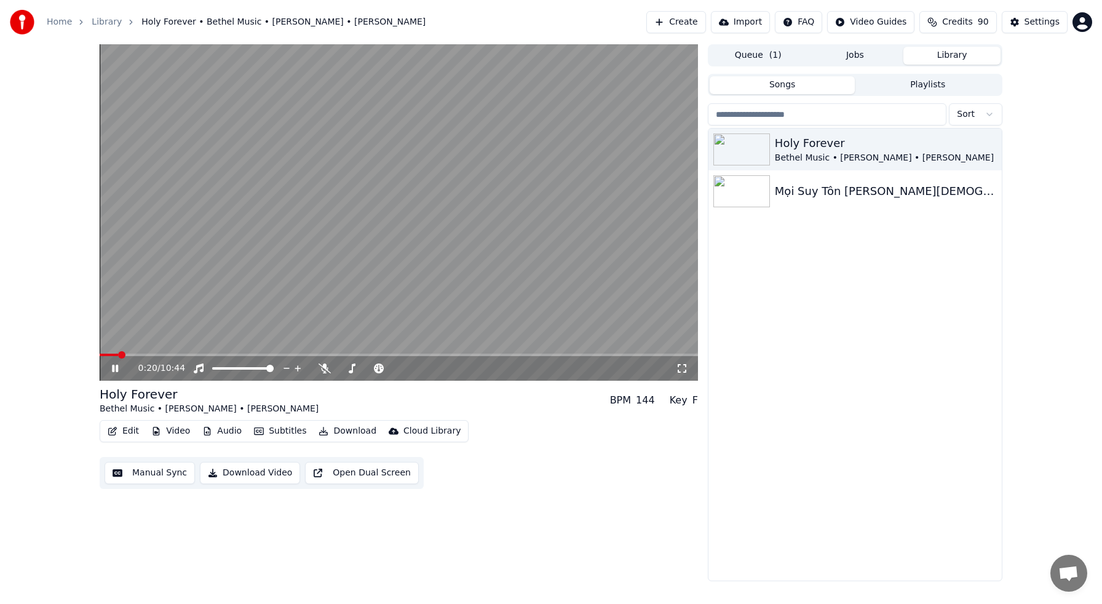
click at [117, 355] on span at bounding box center [399, 355] width 598 height 2
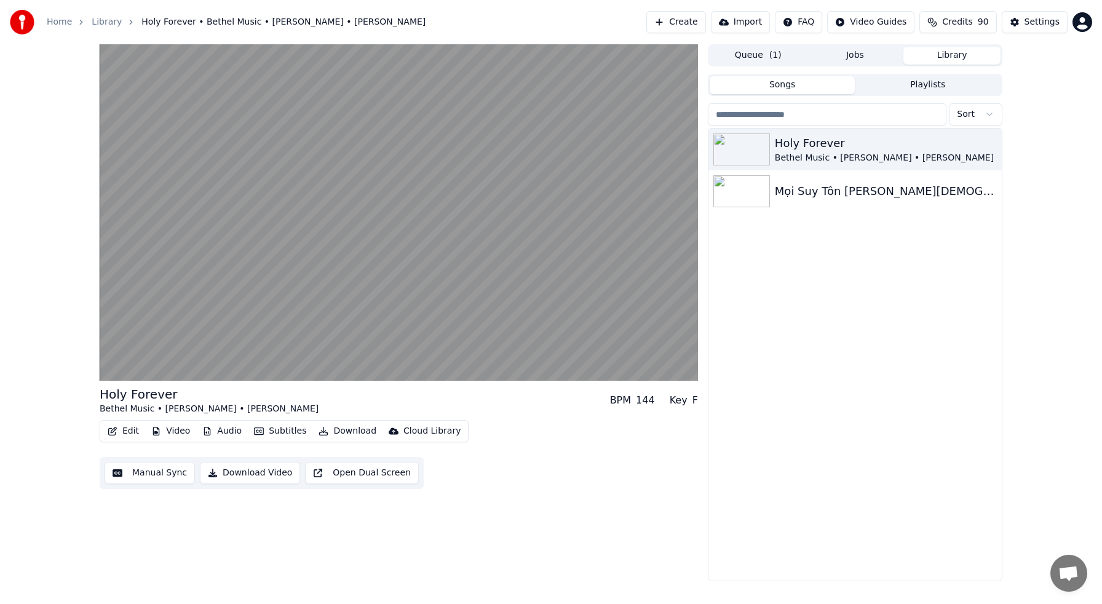
click at [569, 476] on div "Edit Video Audio Subtitles Download Cloud Library Manual Sync Download Video Op…" at bounding box center [399, 454] width 598 height 69
click at [570, 461] on div "Edit Video Audio Subtitles Download Cloud Library Manual Sync Download Video Op…" at bounding box center [399, 454] width 598 height 69
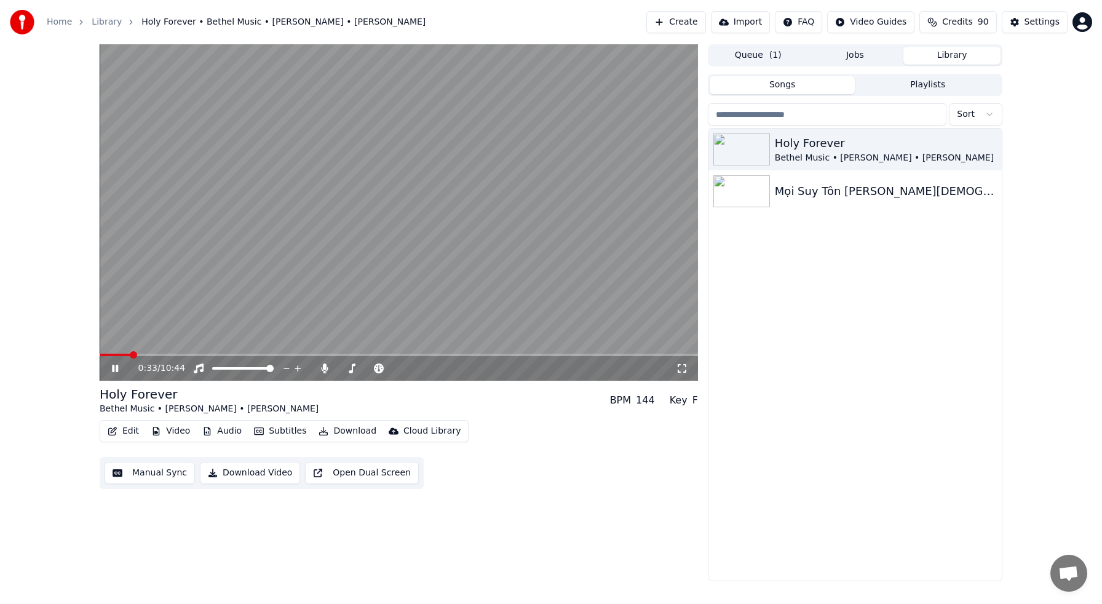
click at [130, 356] on span at bounding box center [115, 355] width 31 height 2
click at [124, 356] on span at bounding box center [112, 355] width 24 height 2
click at [122, 430] on button "Edit" at bounding box center [123, 431] width 41 height 17
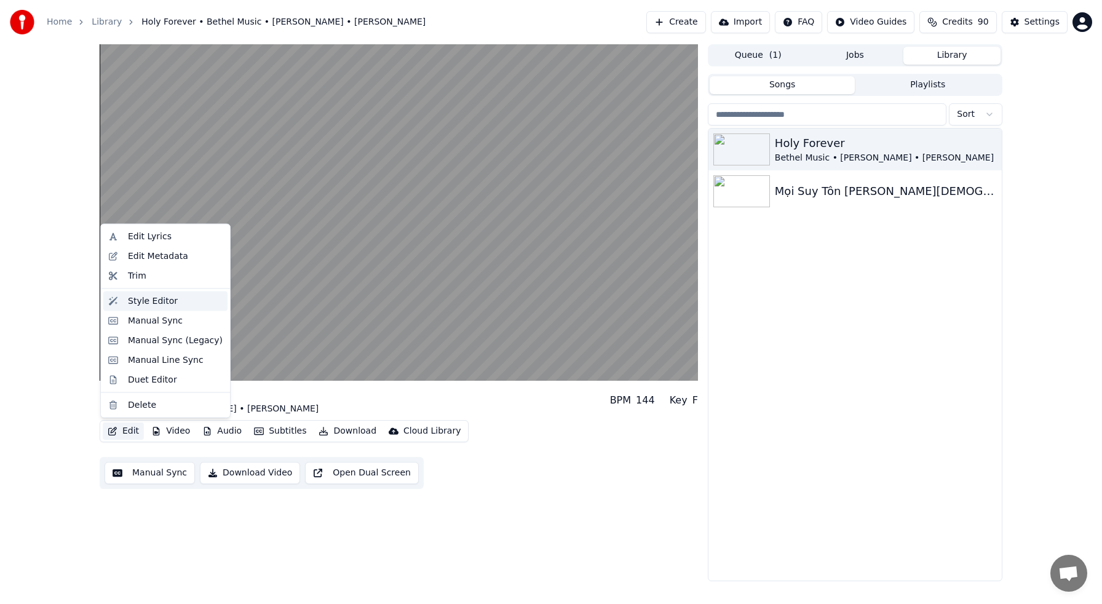
click at [148, 306] on div "Style Editor" at bounding box center [153, 301] width 50 height 12
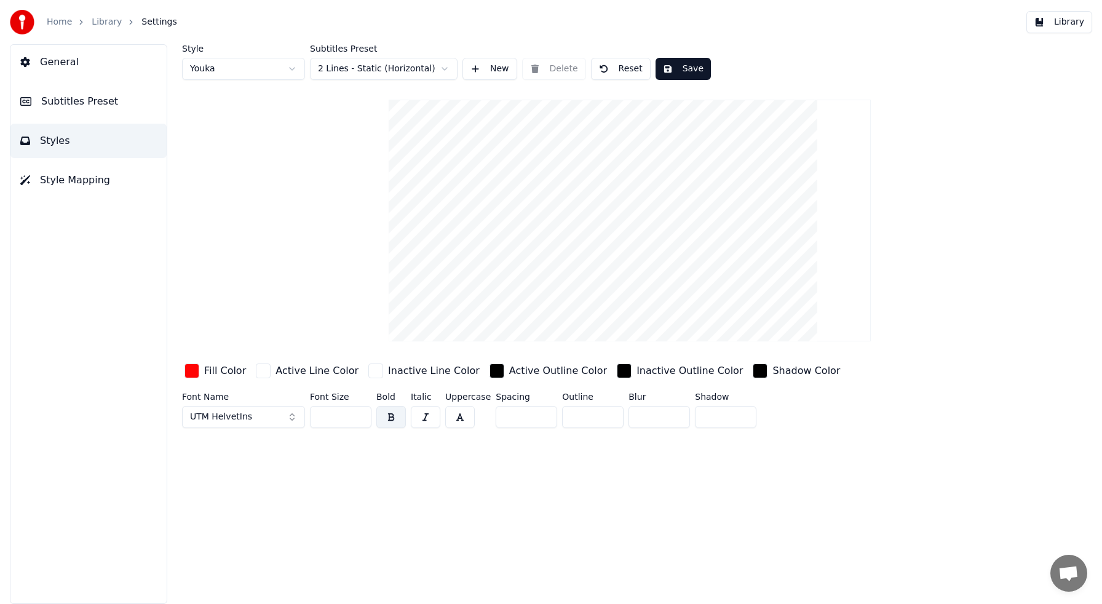
click at [102, 105] on span "Subtitles Preset" at bounding box center [79, 101] width 77 height 15
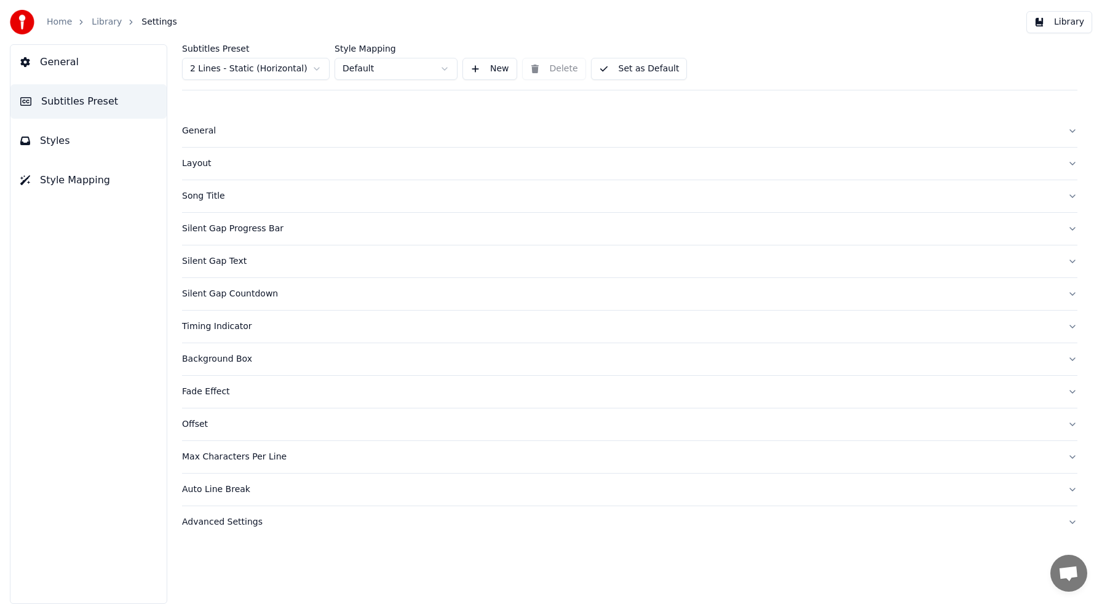
click at [237, 458] on div "Max Characters Per Line" at bounding box center [620, 457] width 876 height 12
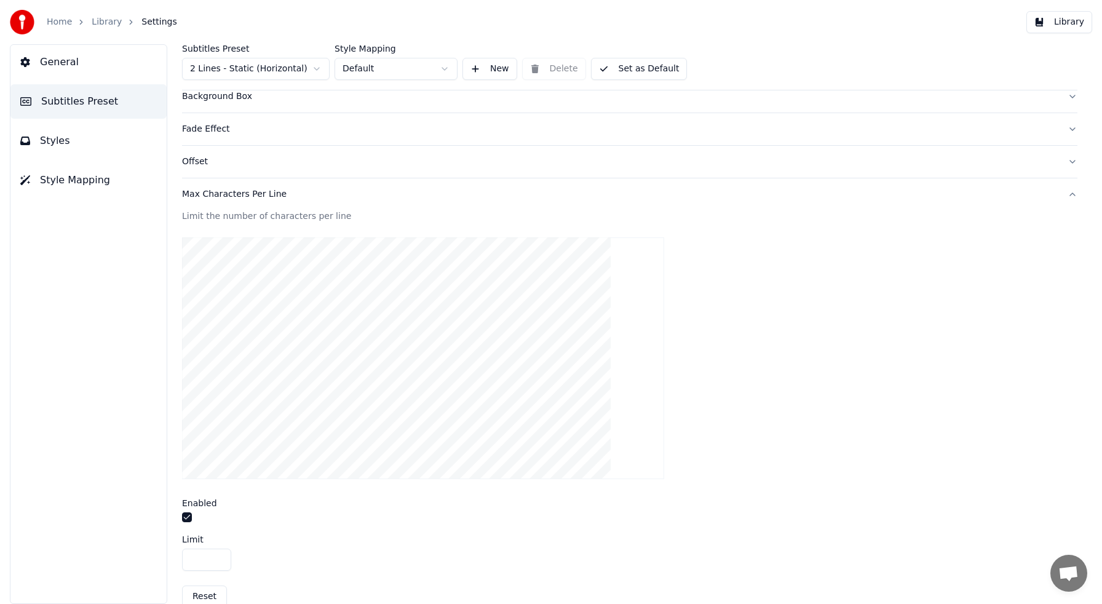
scroll to position [299, 0]
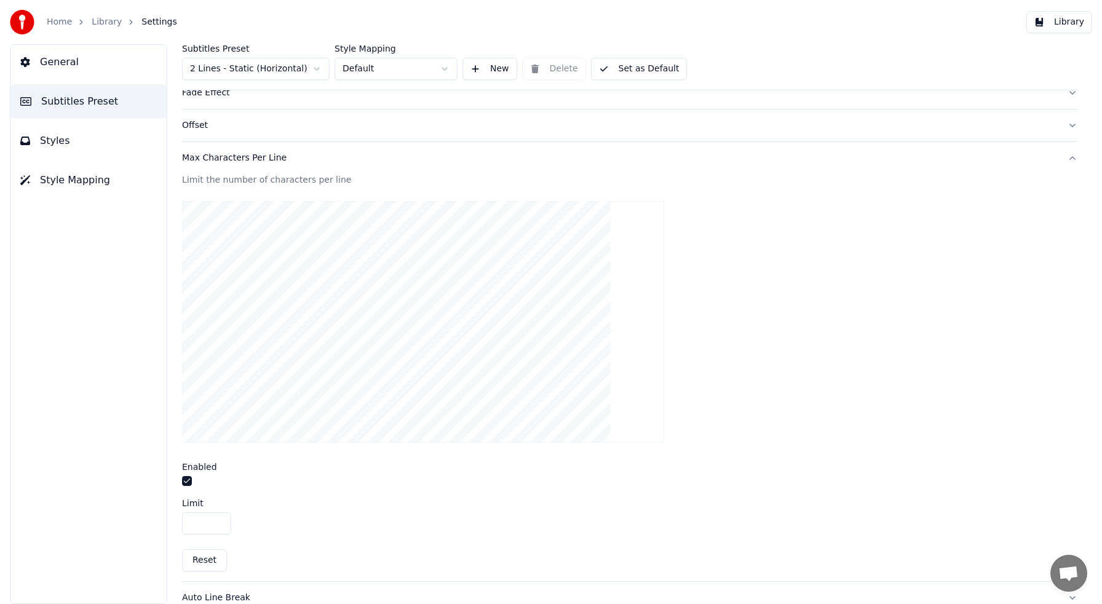
drag, startPoint x: 206, startPoint y: 525, endPoint x: 183, endPoint y: 520, distance: 23.2
click at [183, 520] on input "**" at bounding box center [206, 523] width 49 height 22
type input "**"
click at [650, 69] on button "Set as Default" at bounding box center [639, 69] width 97 height 22
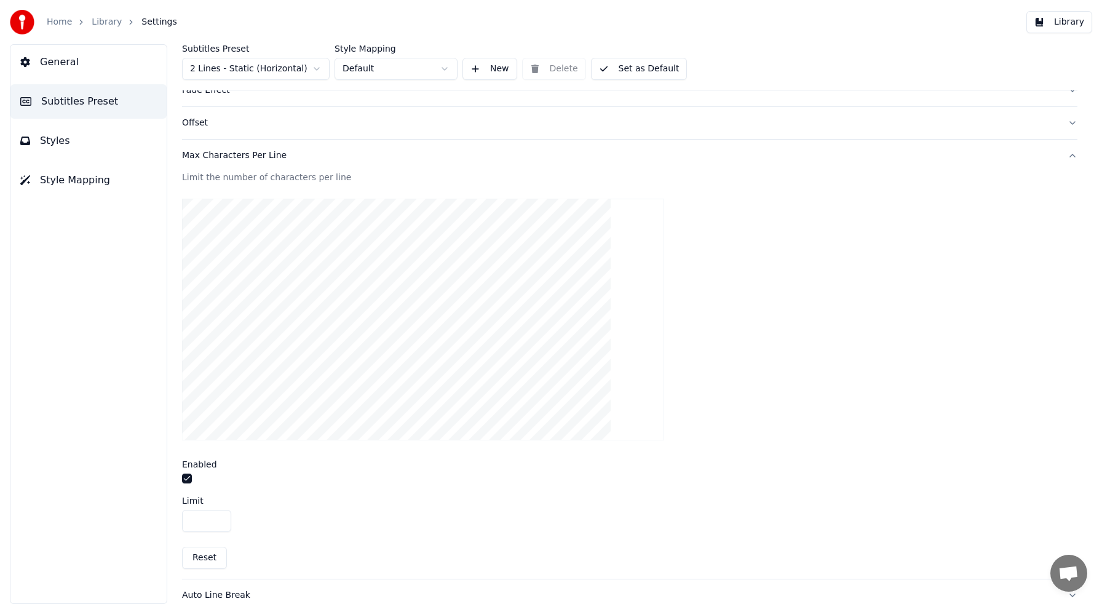
click at [1059, 24] on button "Library" at bounding box center [1060, 22] width 66 height 22
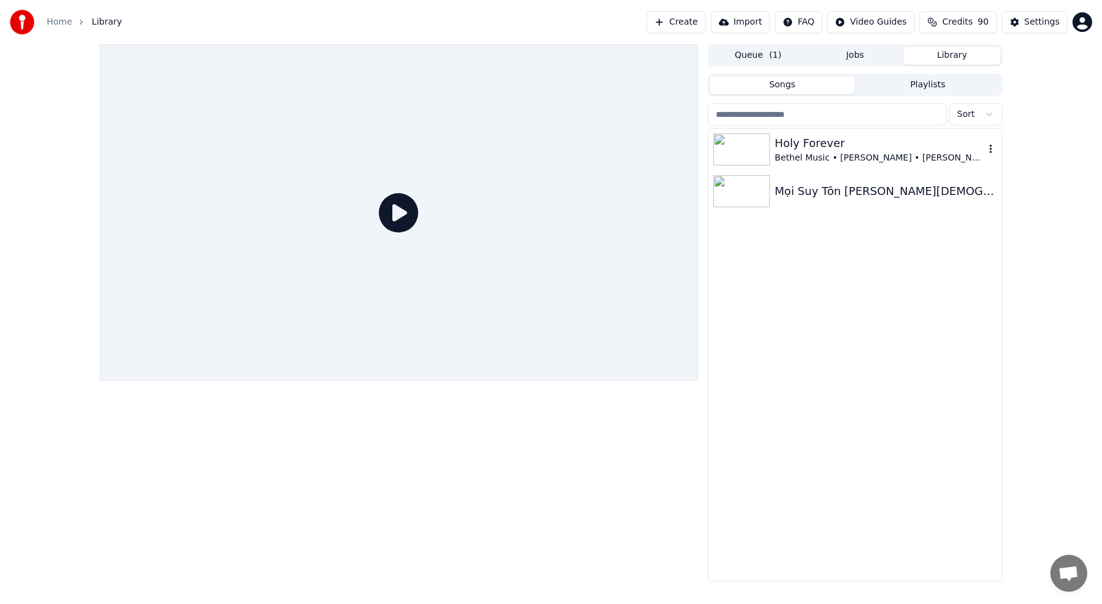
click at [811, 151] on div "Holy Forever" at bounding box center [880, 143] width 210 height 17
